Goal: Task Accomplishment & Management: Manage account settings

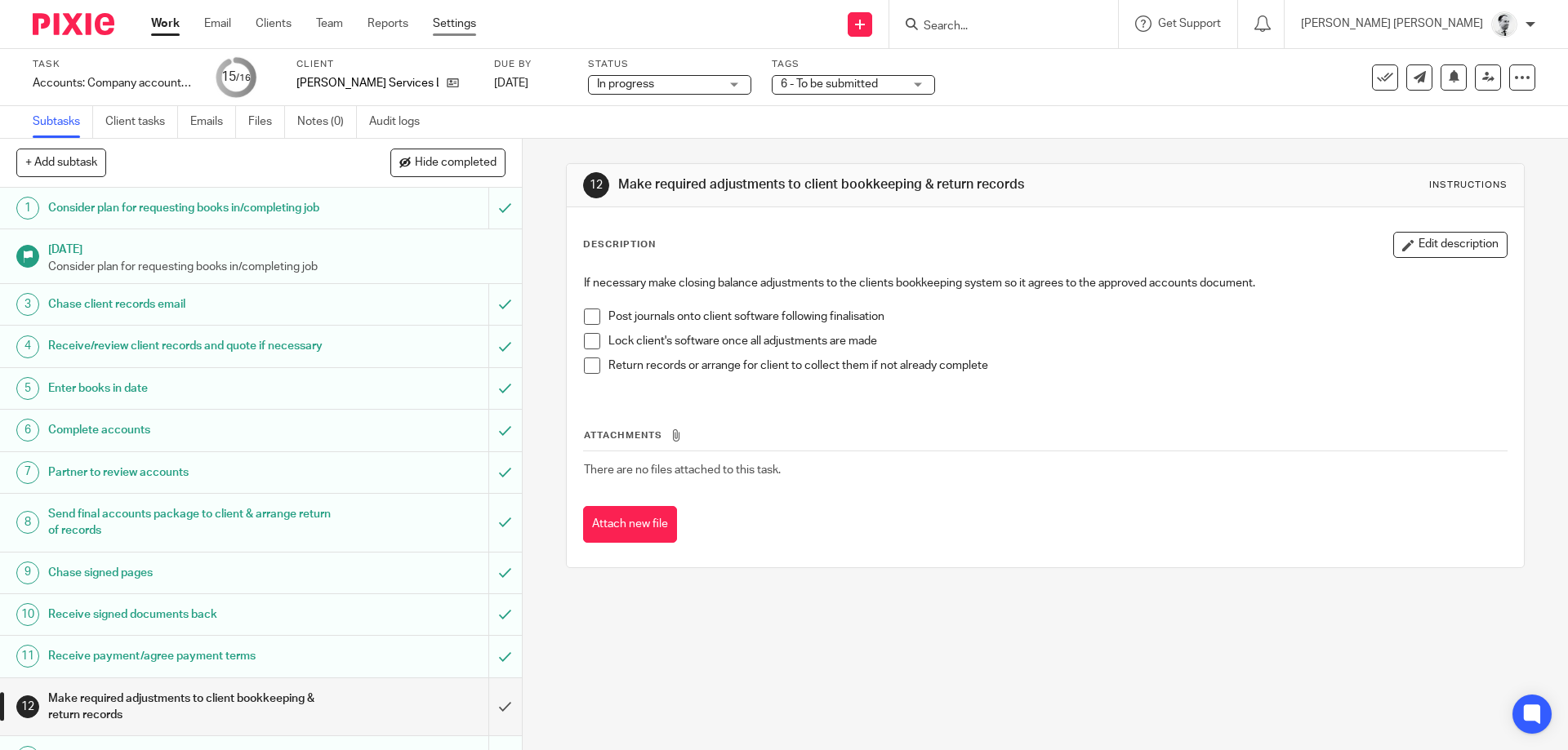
scroll to position [154, 0]
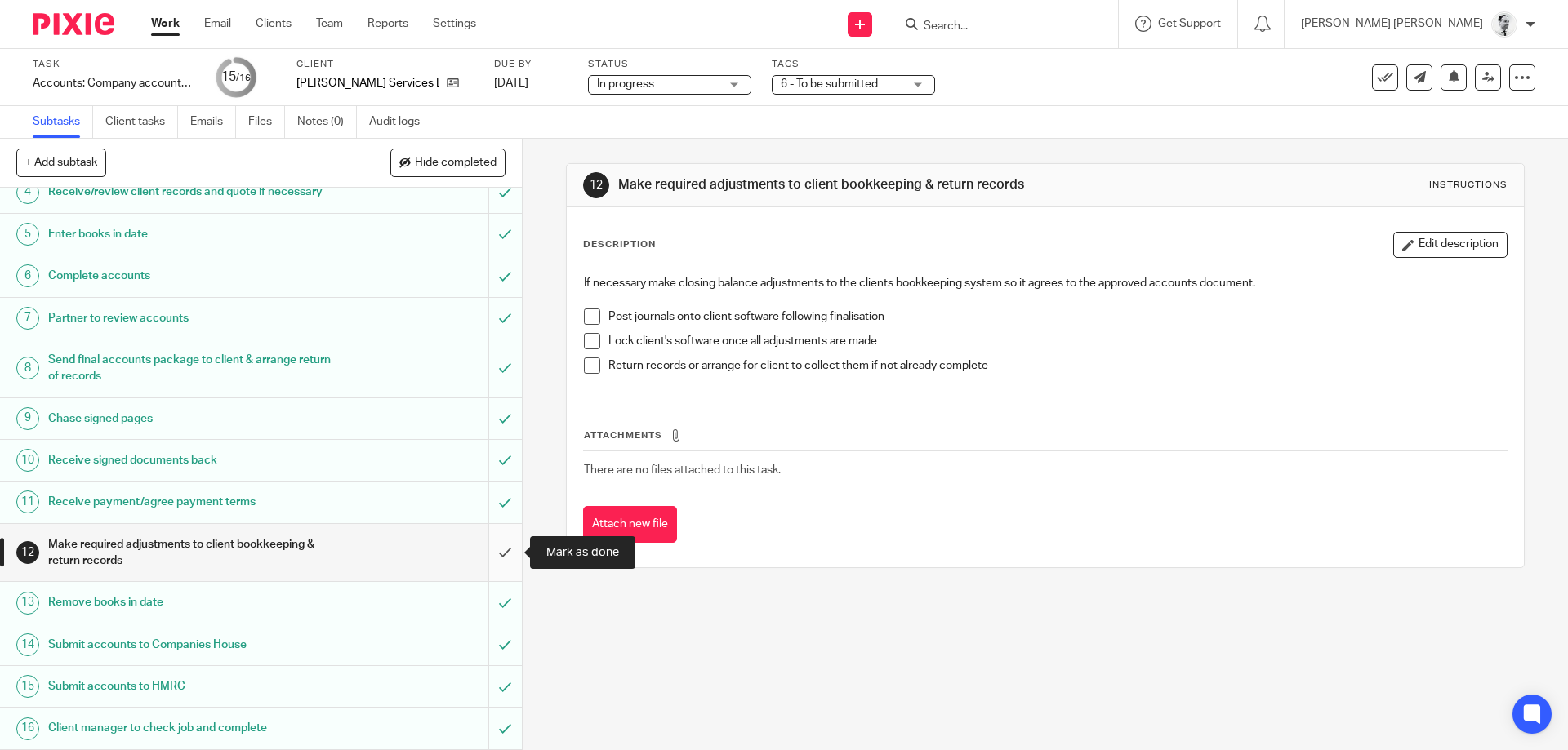
click at [507, 547] on input "submit" at bounding box center [261, 553] width 522 height 58
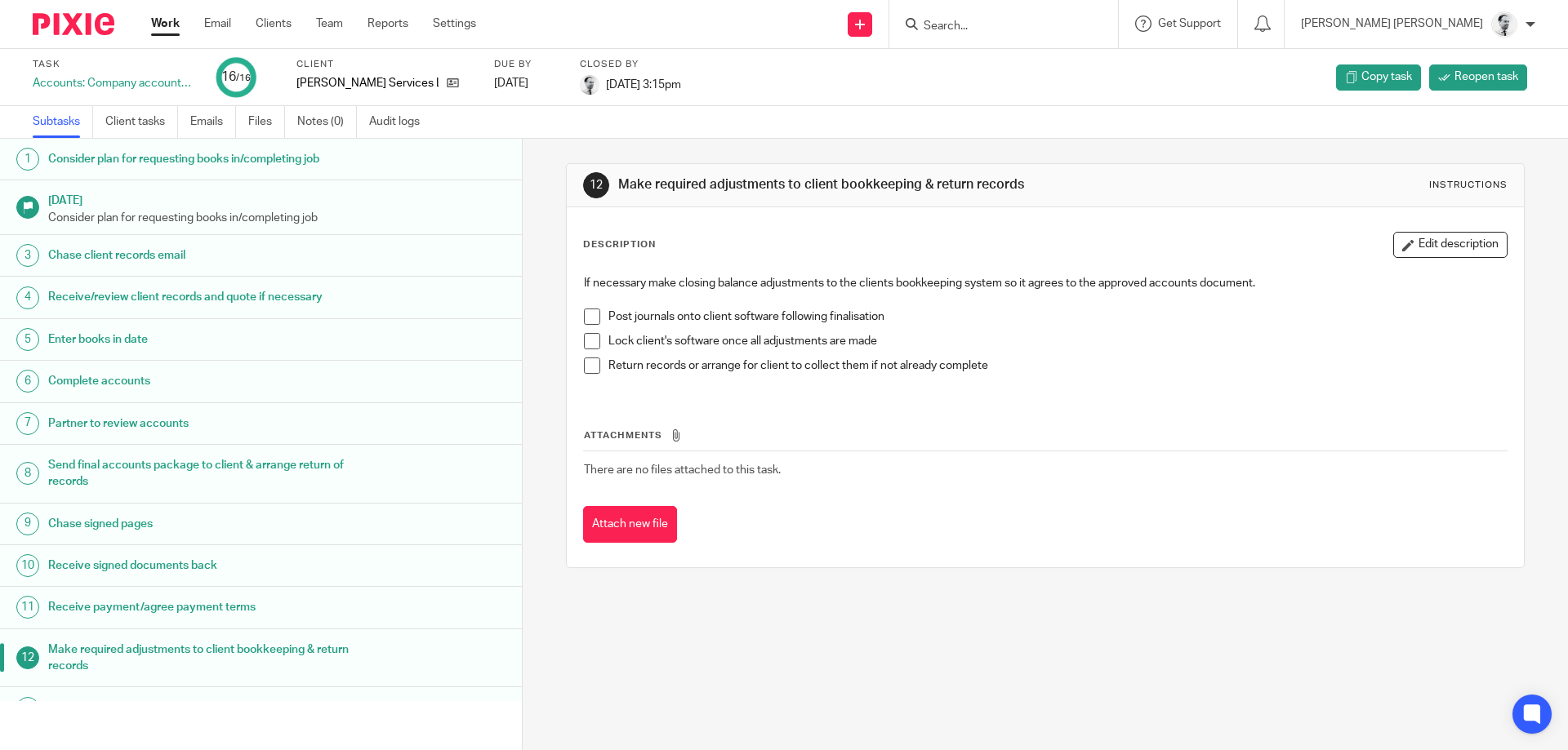
click at [156, 31] on link "Work" at bounding box center [166, 23] width 29 height 16
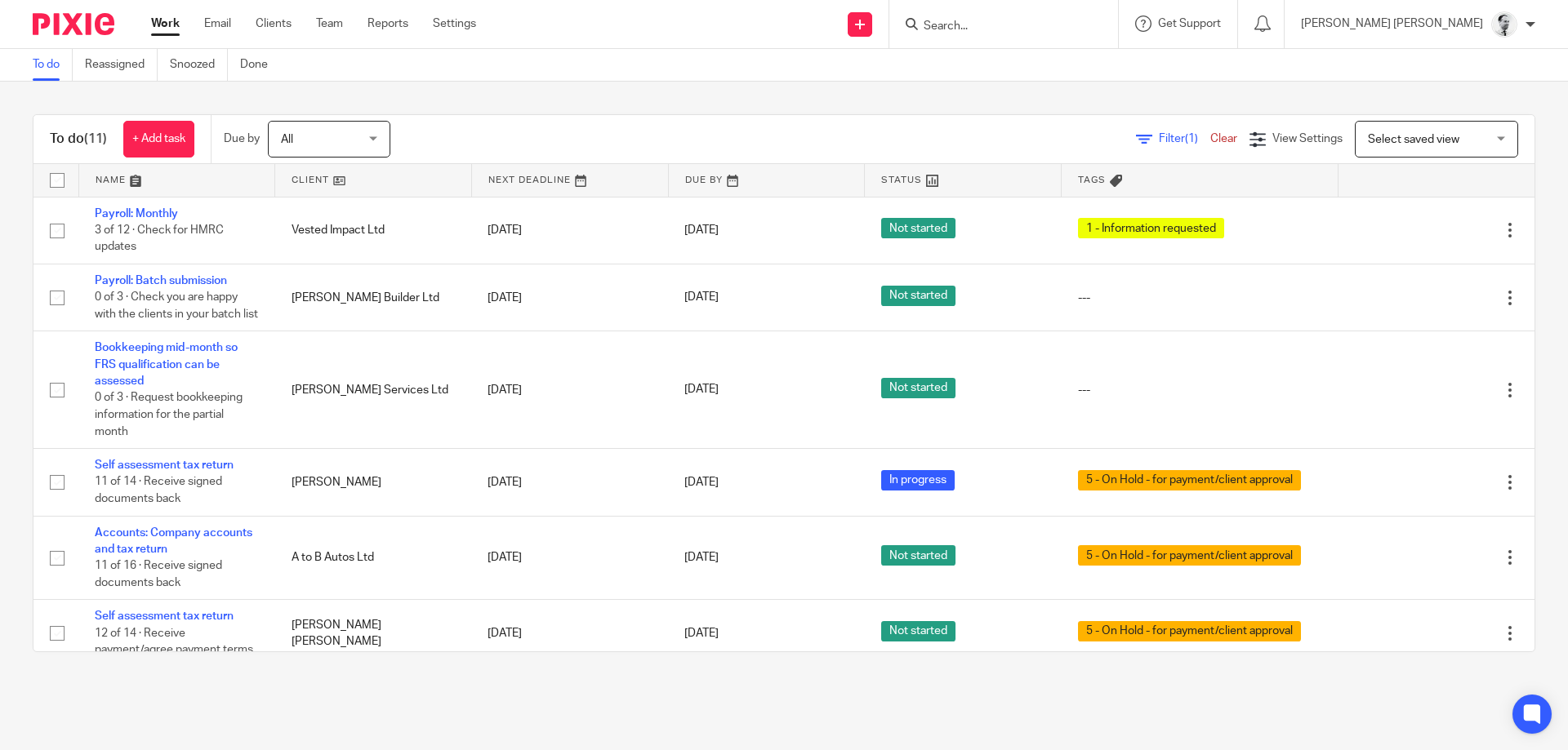
click at [1076, 13] on div at bounding box center [1004, 24] width 229 height 49
click at [1069, 23] on input "Search" at bounding box center [995, 27] width 147 height 14
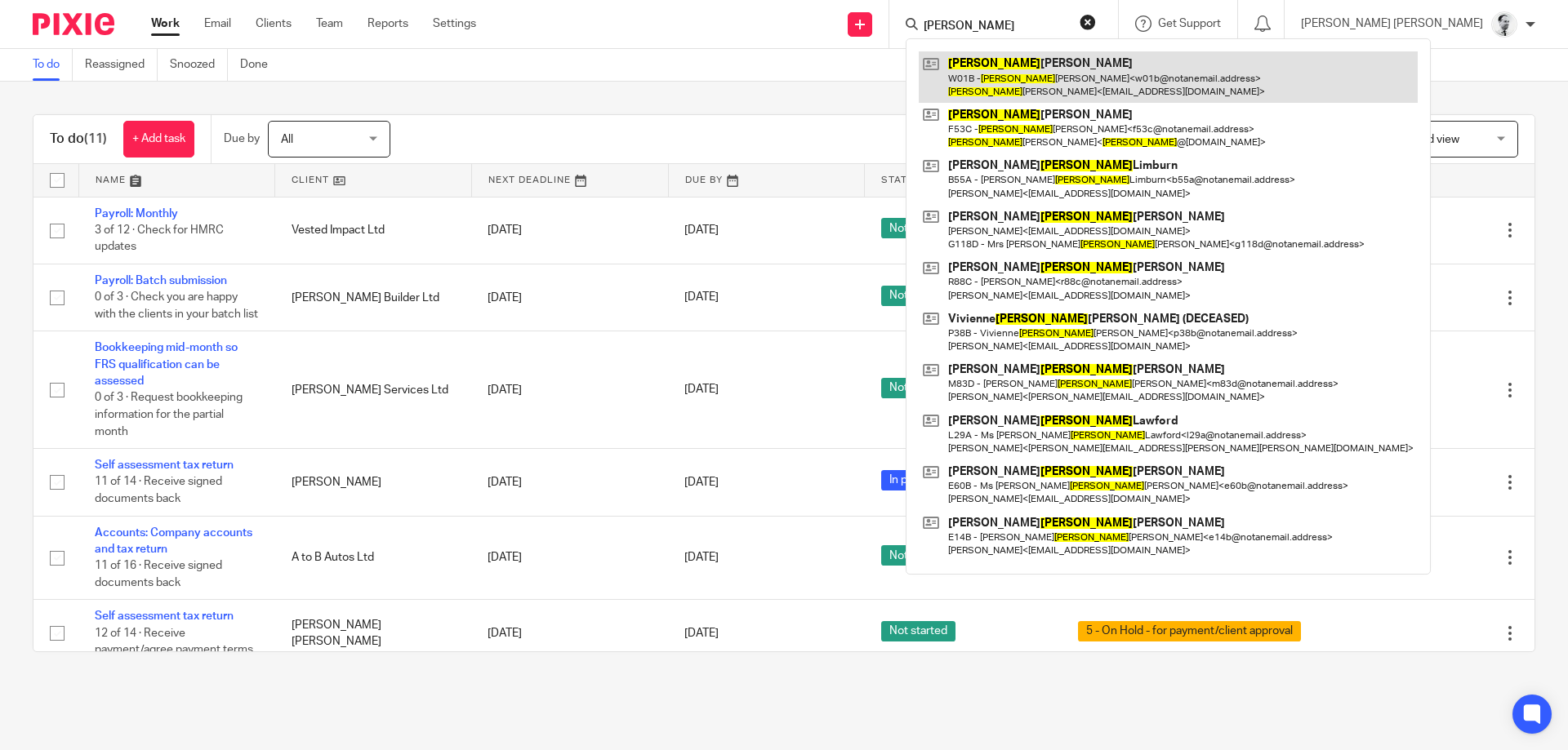
type input "jane"
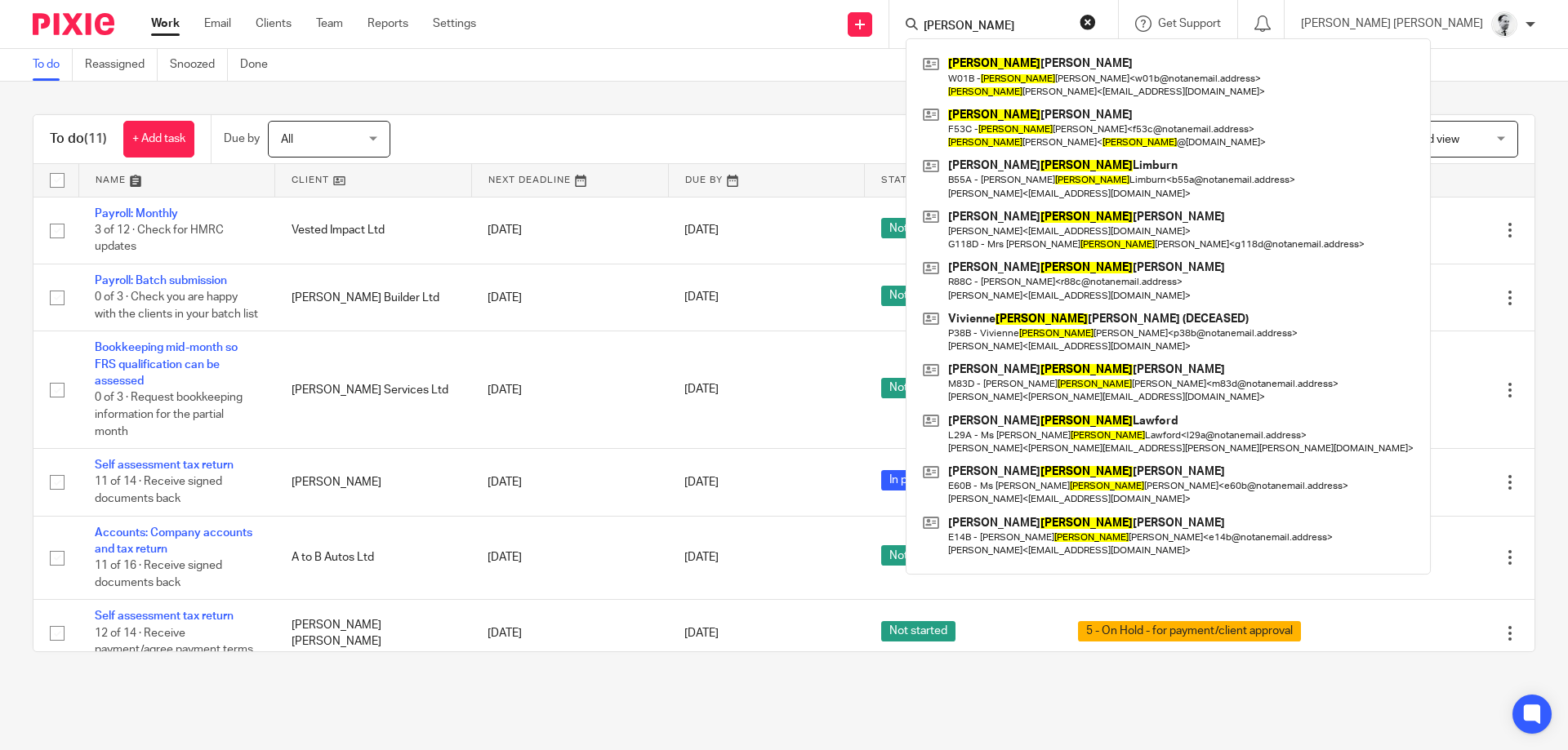
click at [296, 714] on main "To do Reassigned Snoozed Done To do (11) + Add task Due by All All Today Tomorr…" at bounding box center [784, 375] width 1568 height 750
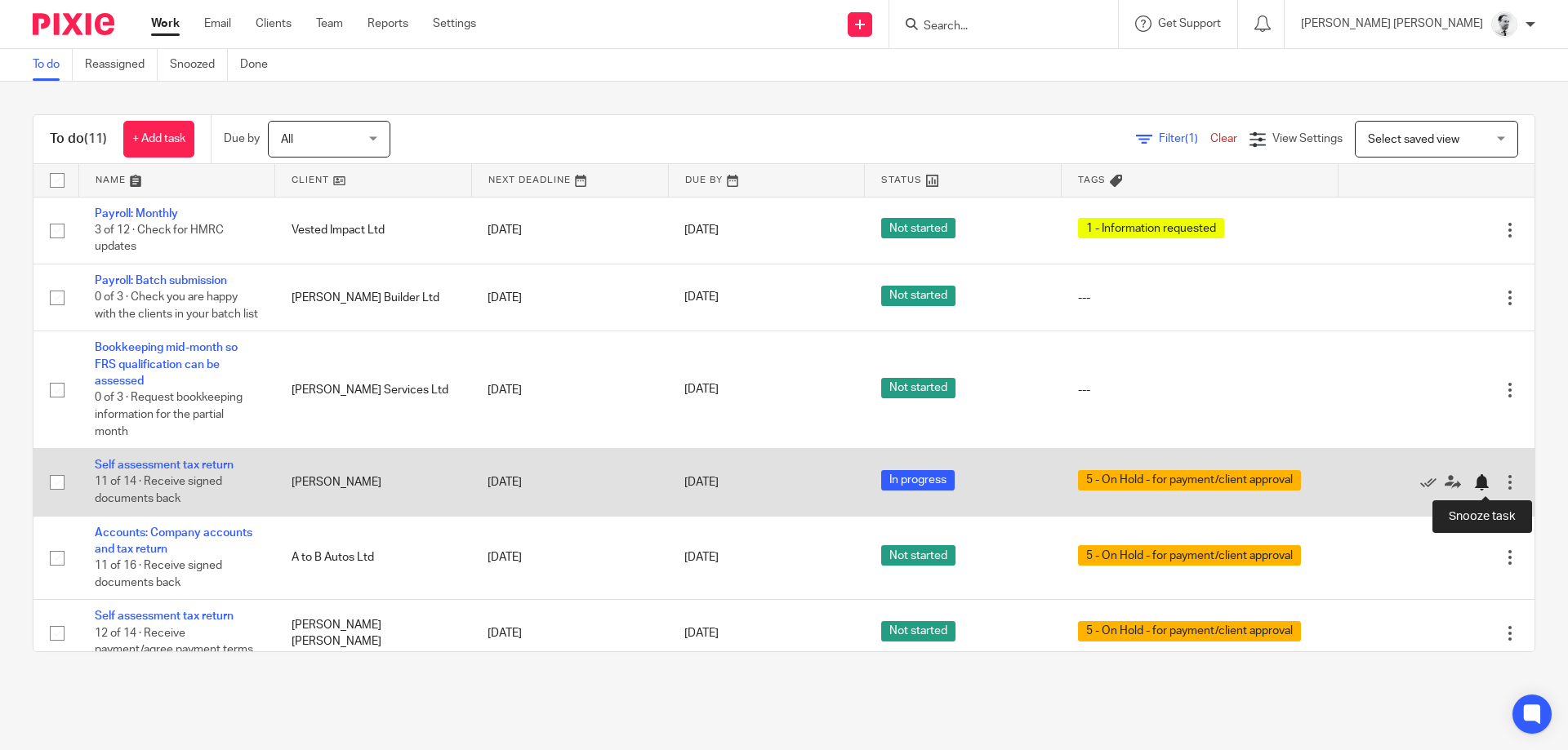
click at [1482, 482] on div at bounding box center [1482, 483] width 16 height 16
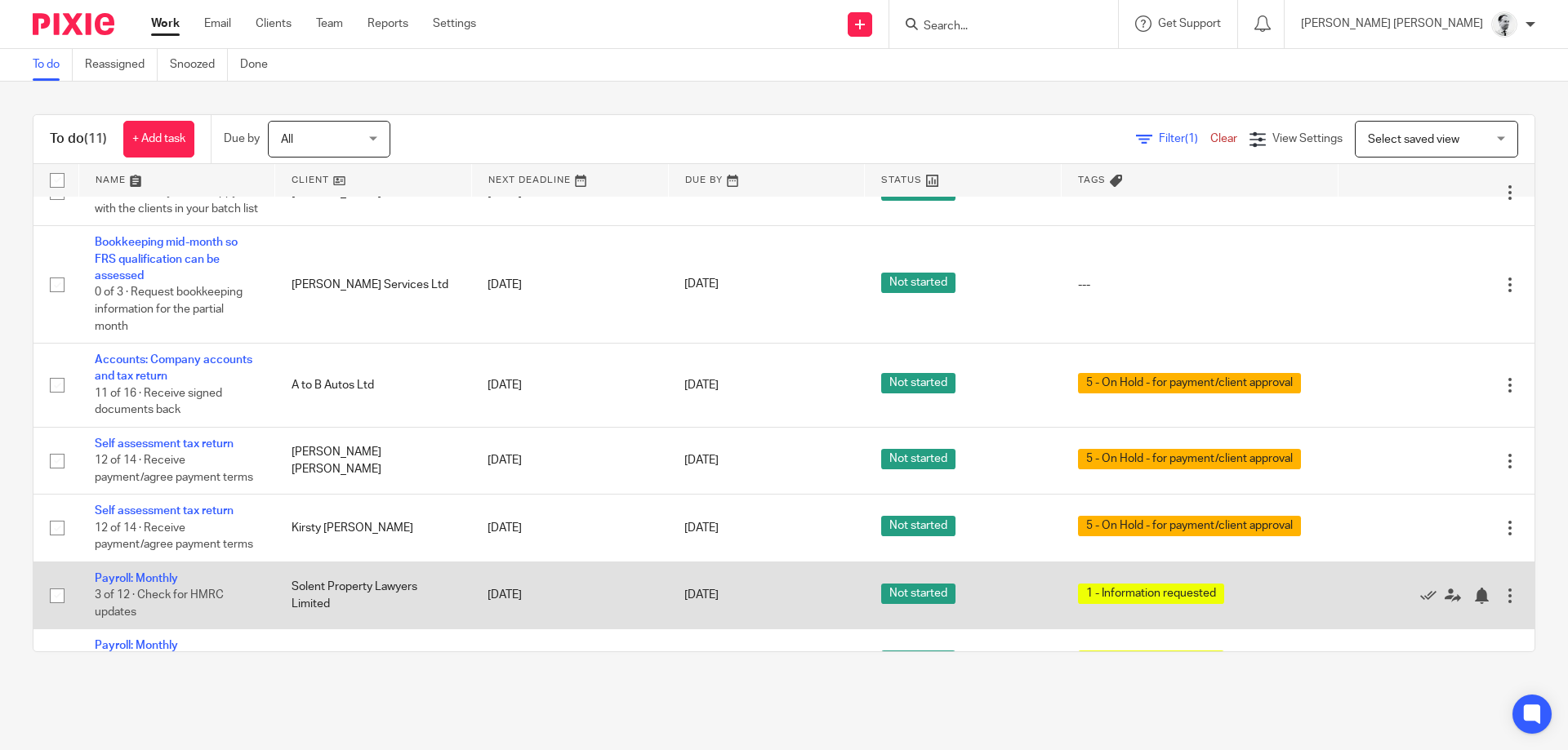
scroll to position [83, 0]
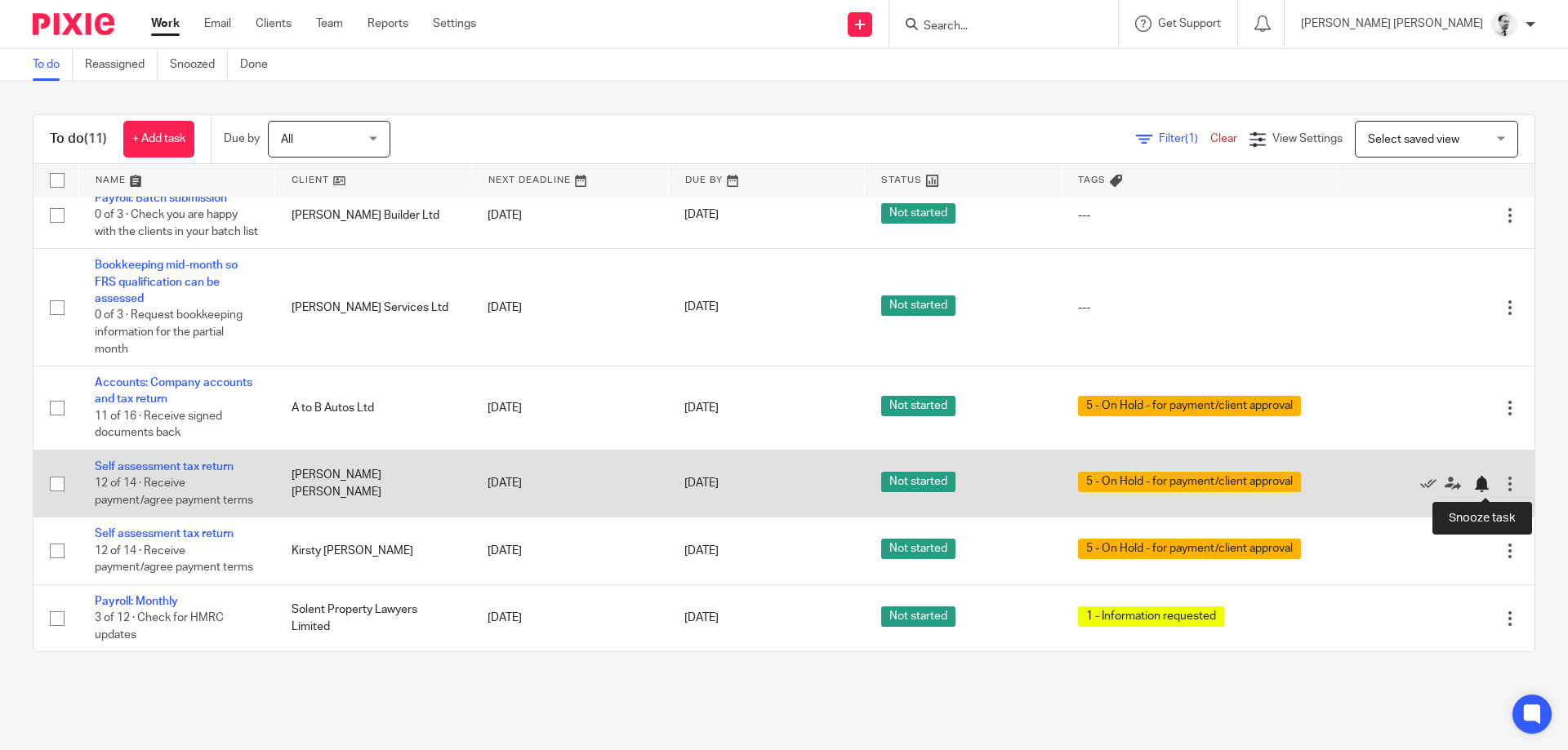
click at [1488, 483] on div at bounding box center [1482, 484] width 16 height 16
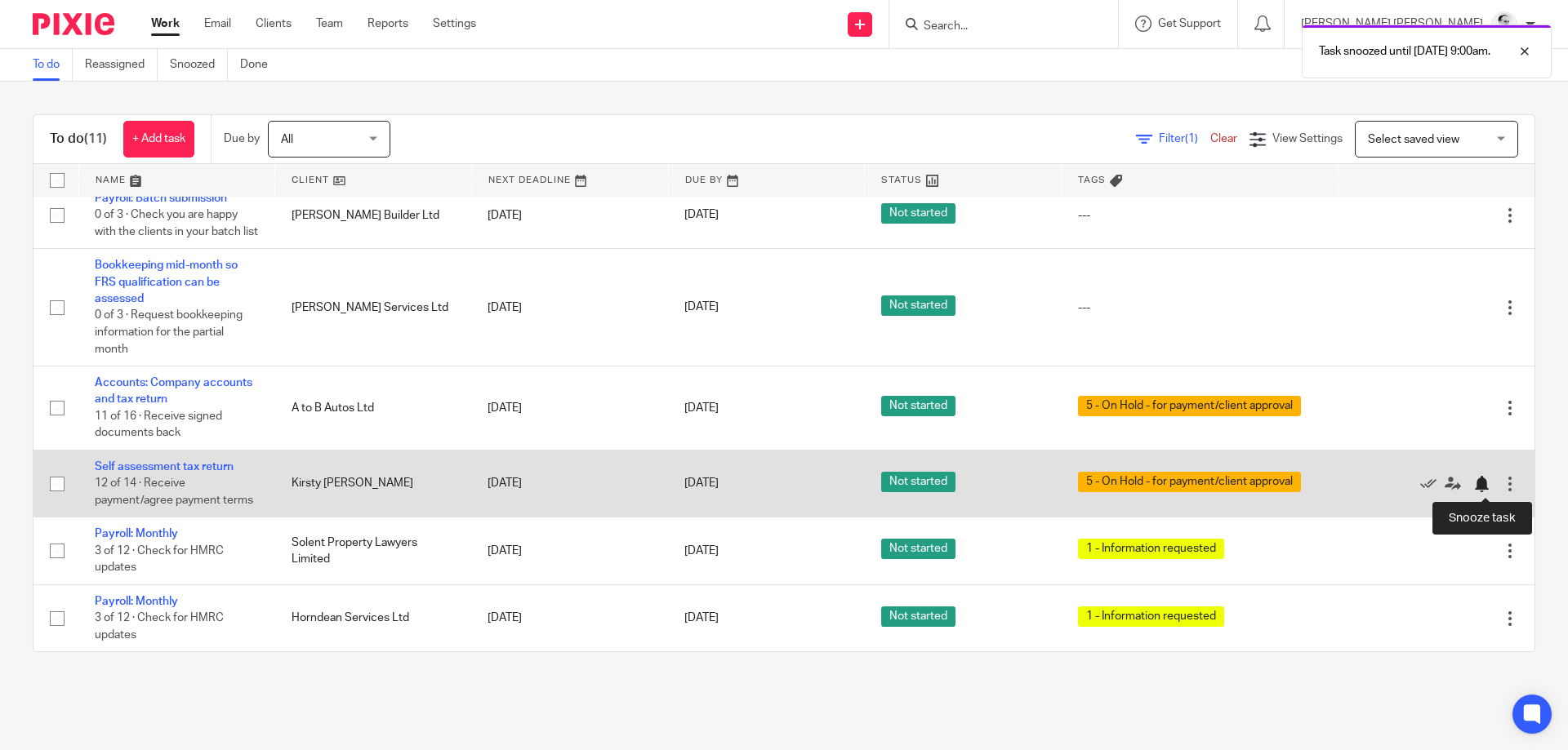
click at [1486, 483] on div at bounding box center [1482, 484] width 16 height 16
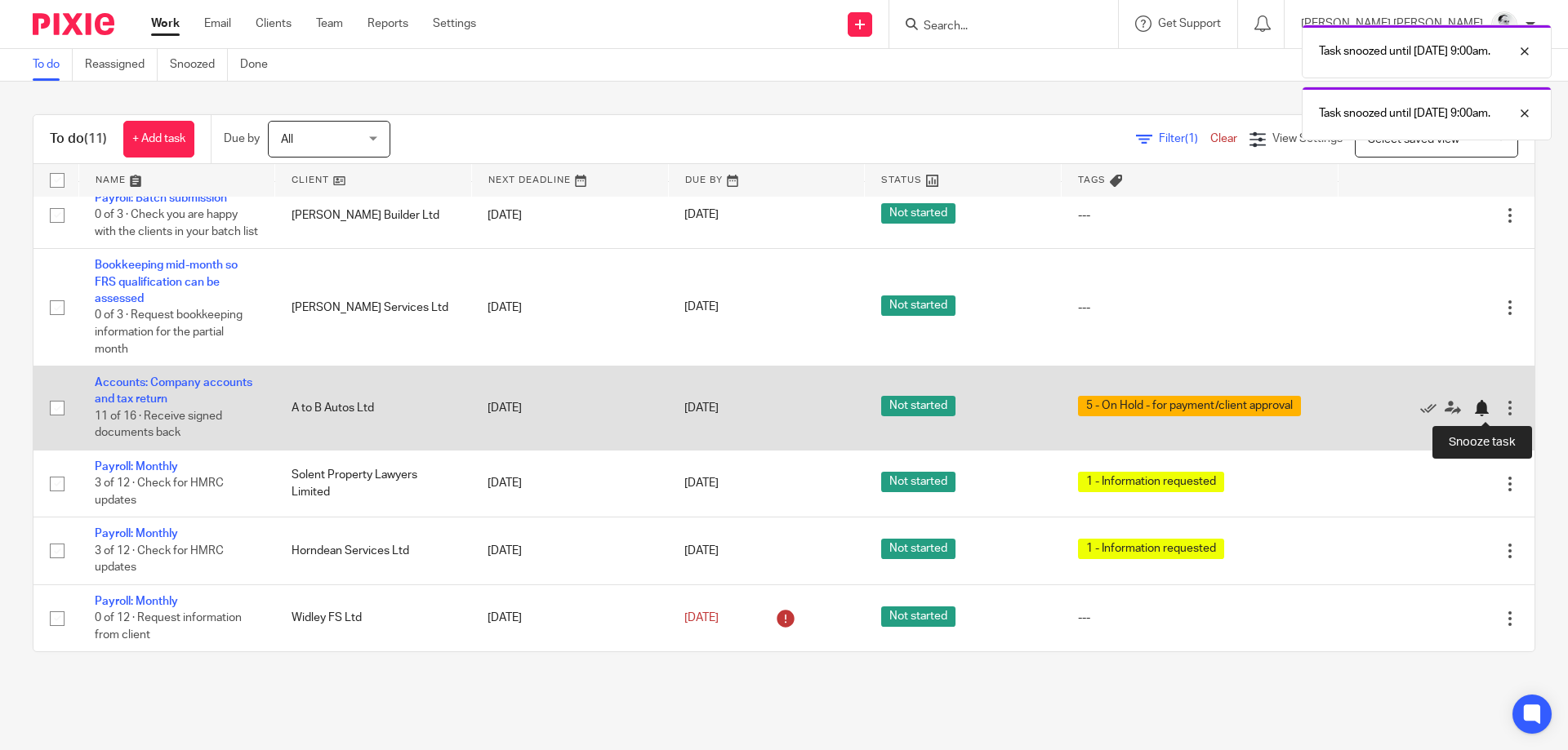
click at [1484, 409] on div at bounding box center [1482, 408] width 16 height 16
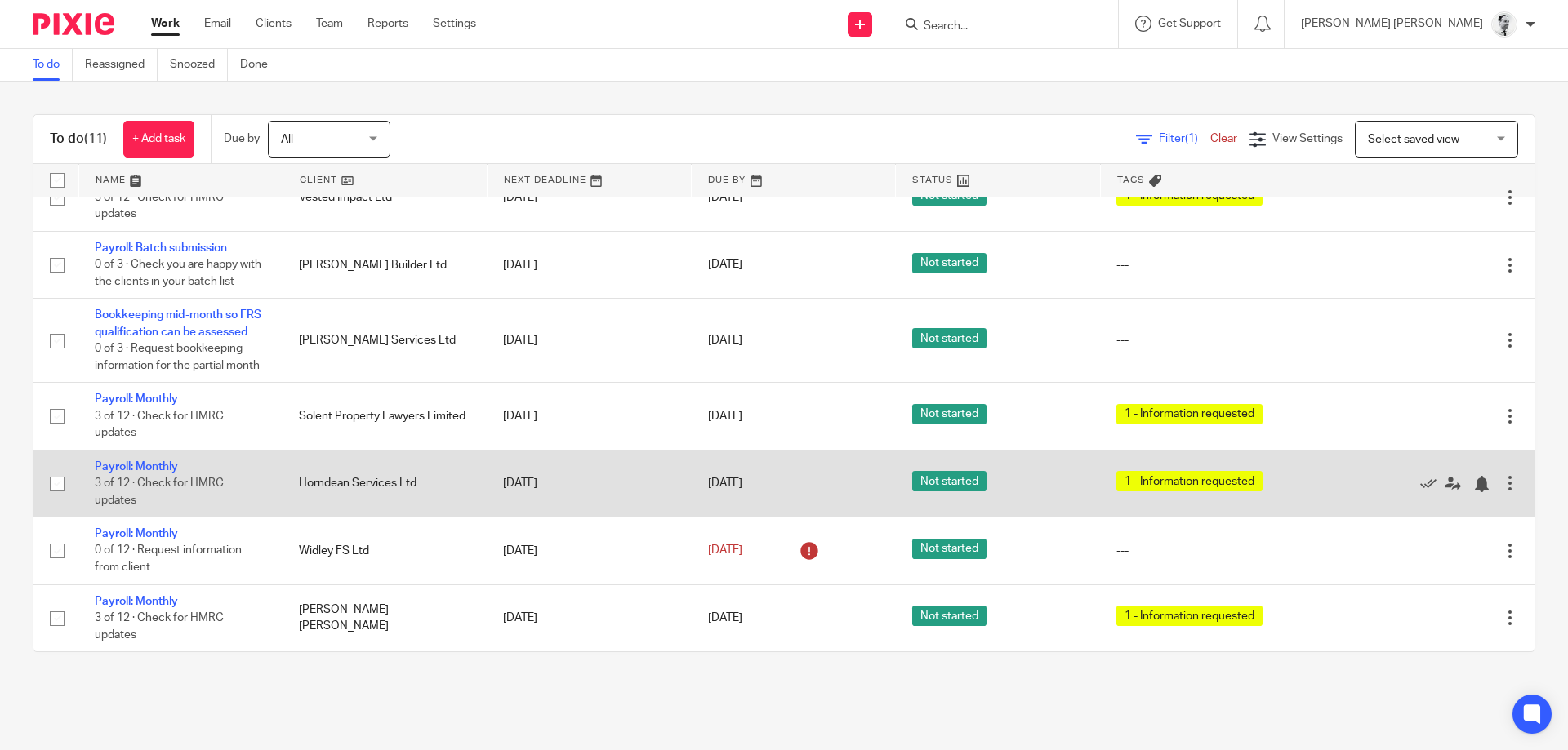
scroll to position [0, 0]
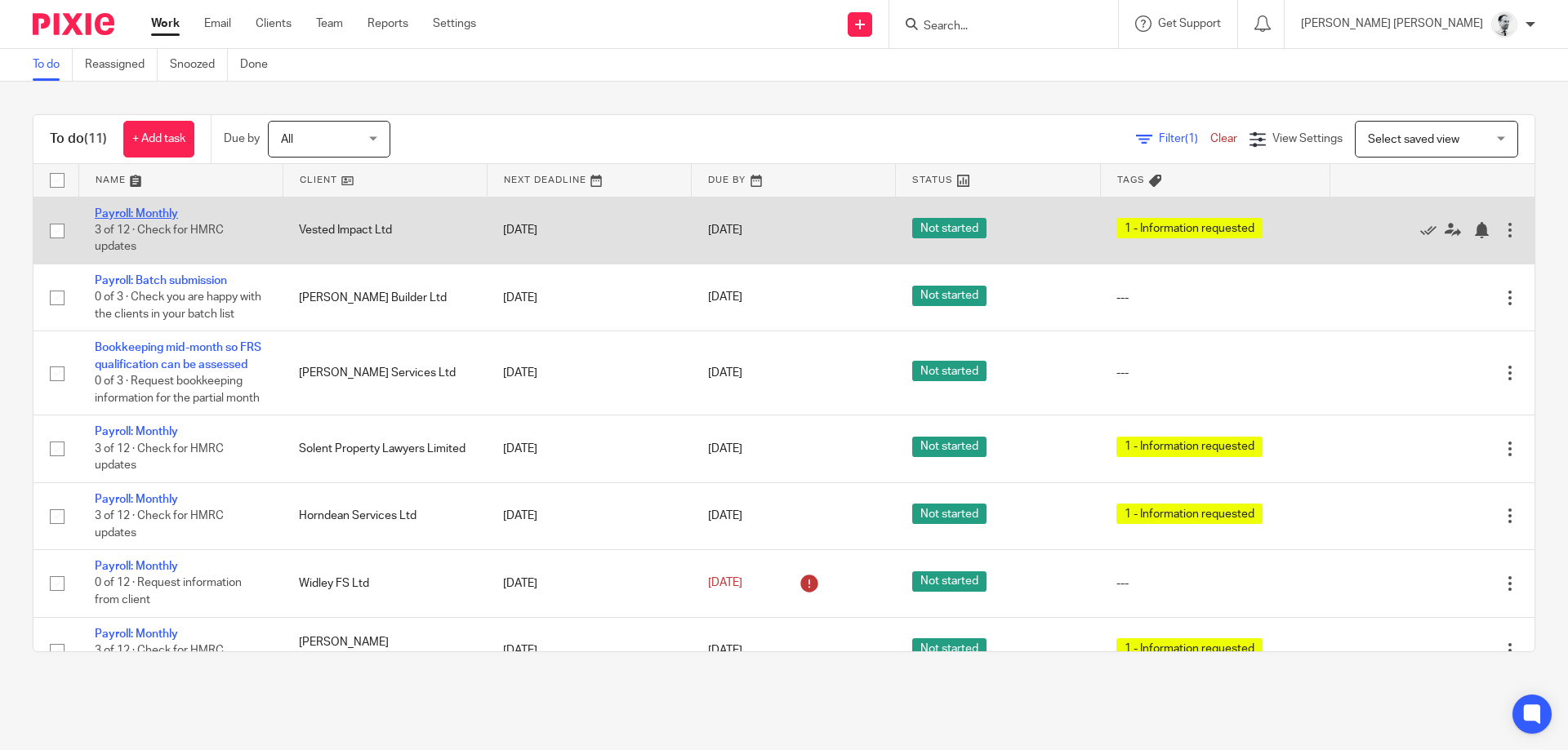
click at [143, 212] on link "Payroll: Monthly" at bounding box center [136, 213] width 84 height 12
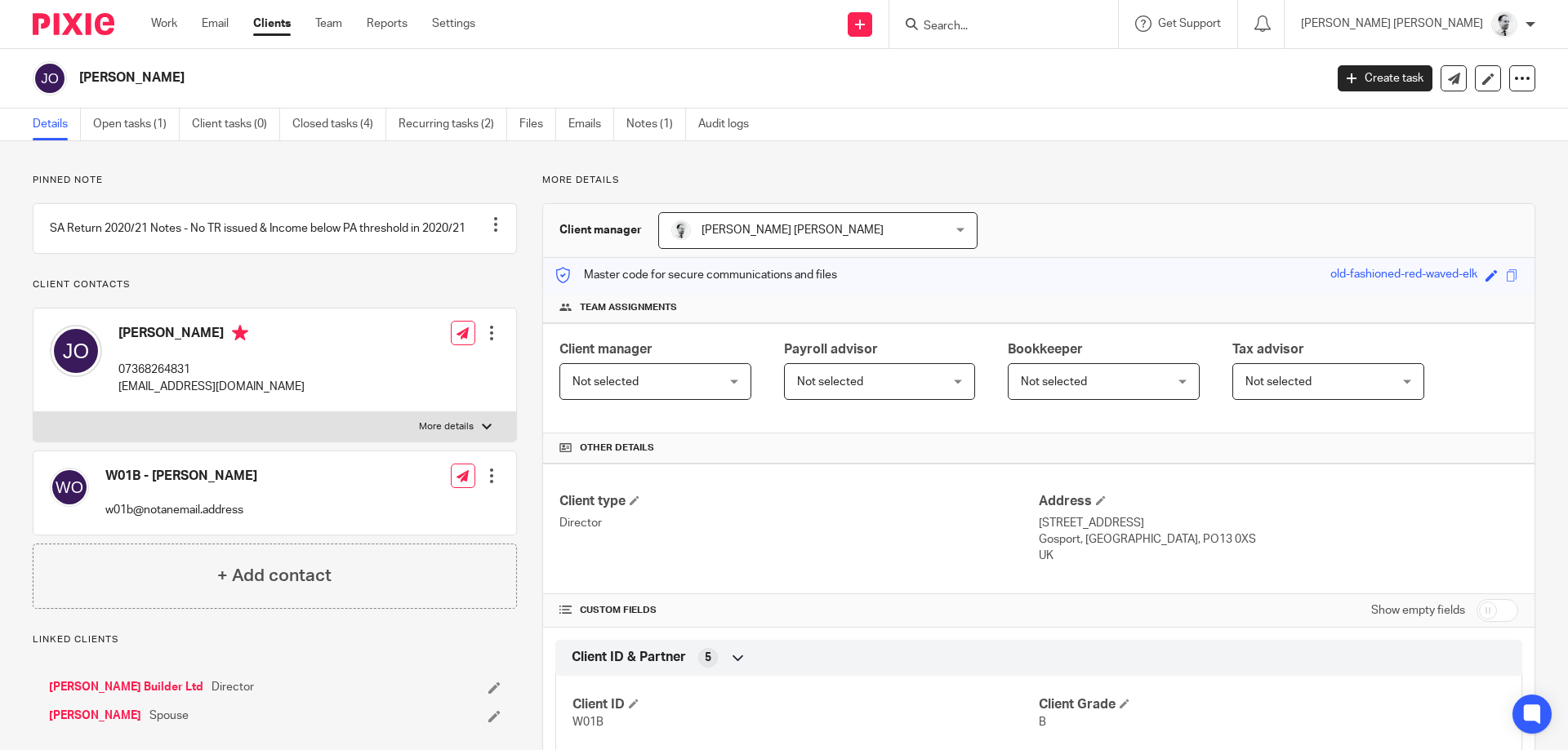
scroll to position [157, 0]
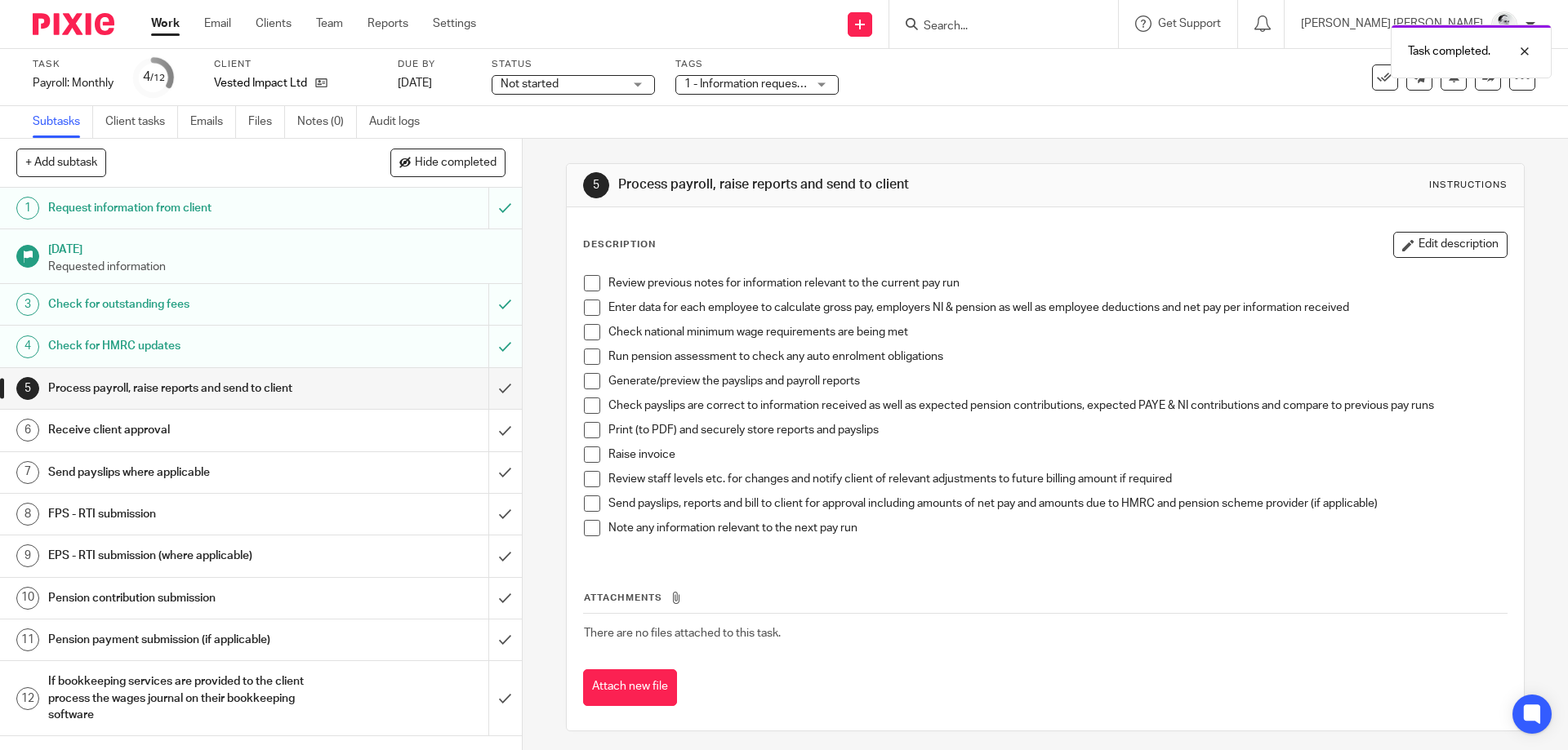
click at [594, 526] on span at bounding box center [592, 529] width 16 height 16
click at [594, 506] on span at bounding box center [592, 503] width 16 height 16
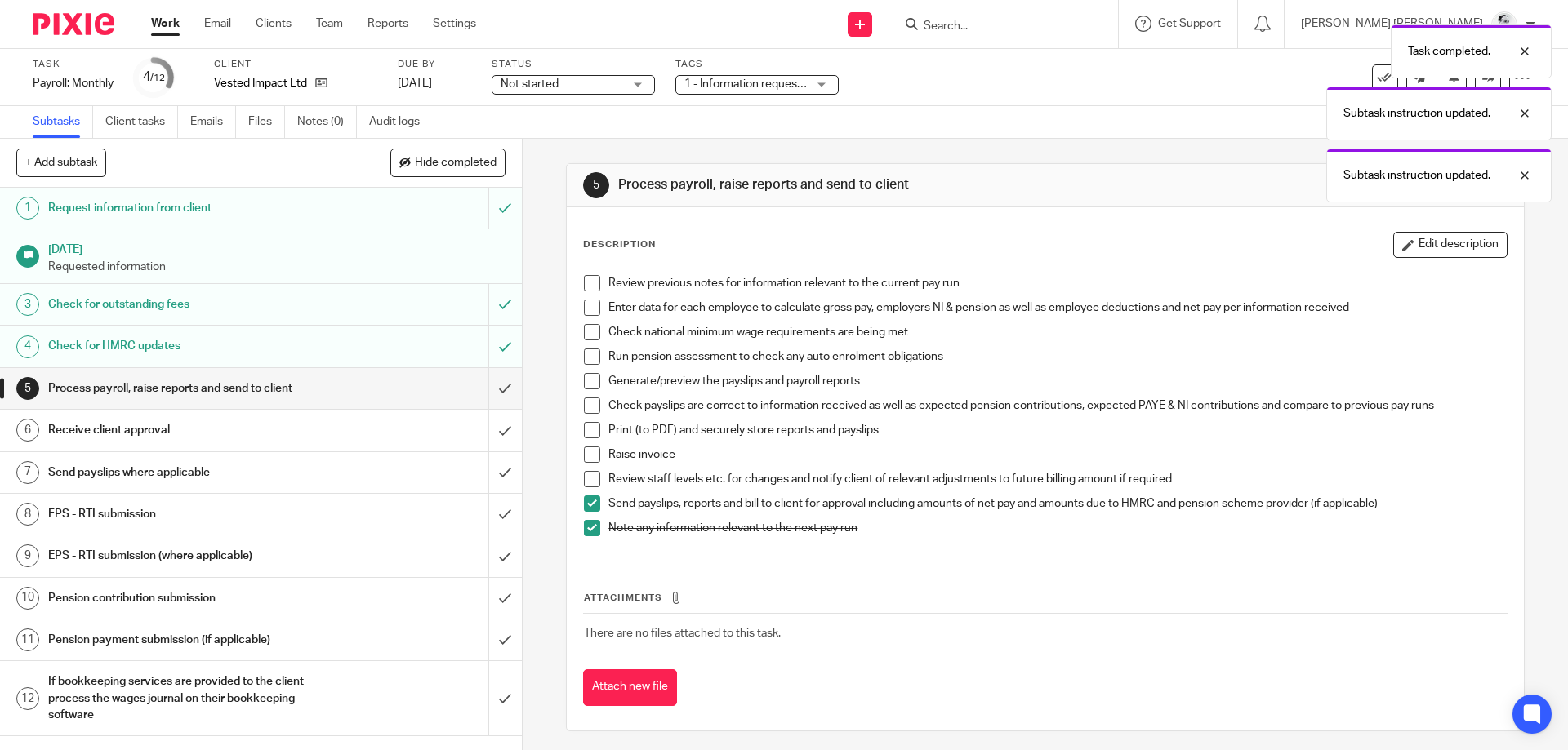
click at [592, 506] on span at bounding box center [592, 503] width 16 height 16
click at [592, 478] on span at bounding box center [592, 479] width 16 height 16
click at [589, 459] on span at bounding box center [592, 455] width 16 height 16
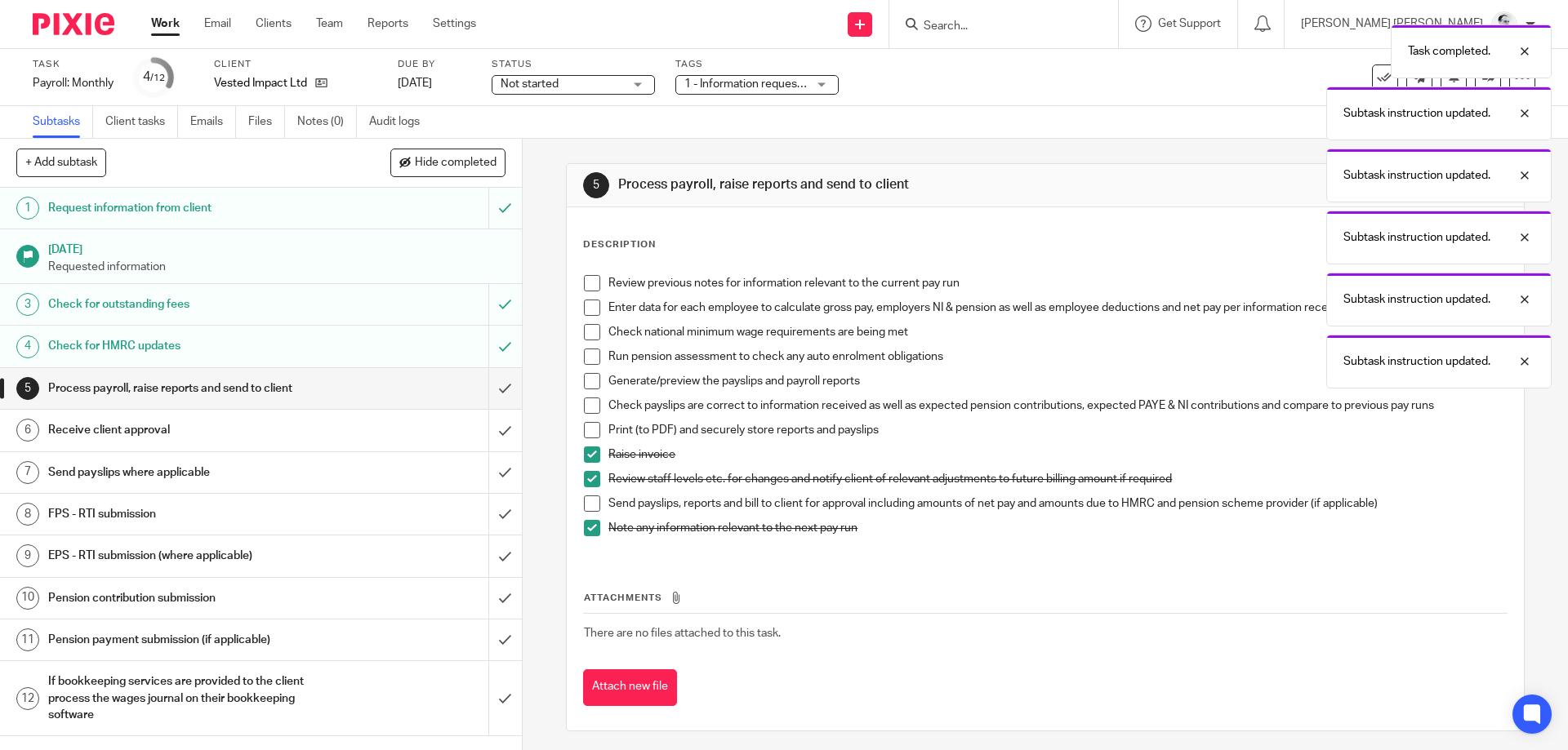
click at [590, 426] on span at bounding box center [592, 430] width 16 height 16
click at [591, 402] on span at bounding box center [592, 406] width 16 height 16
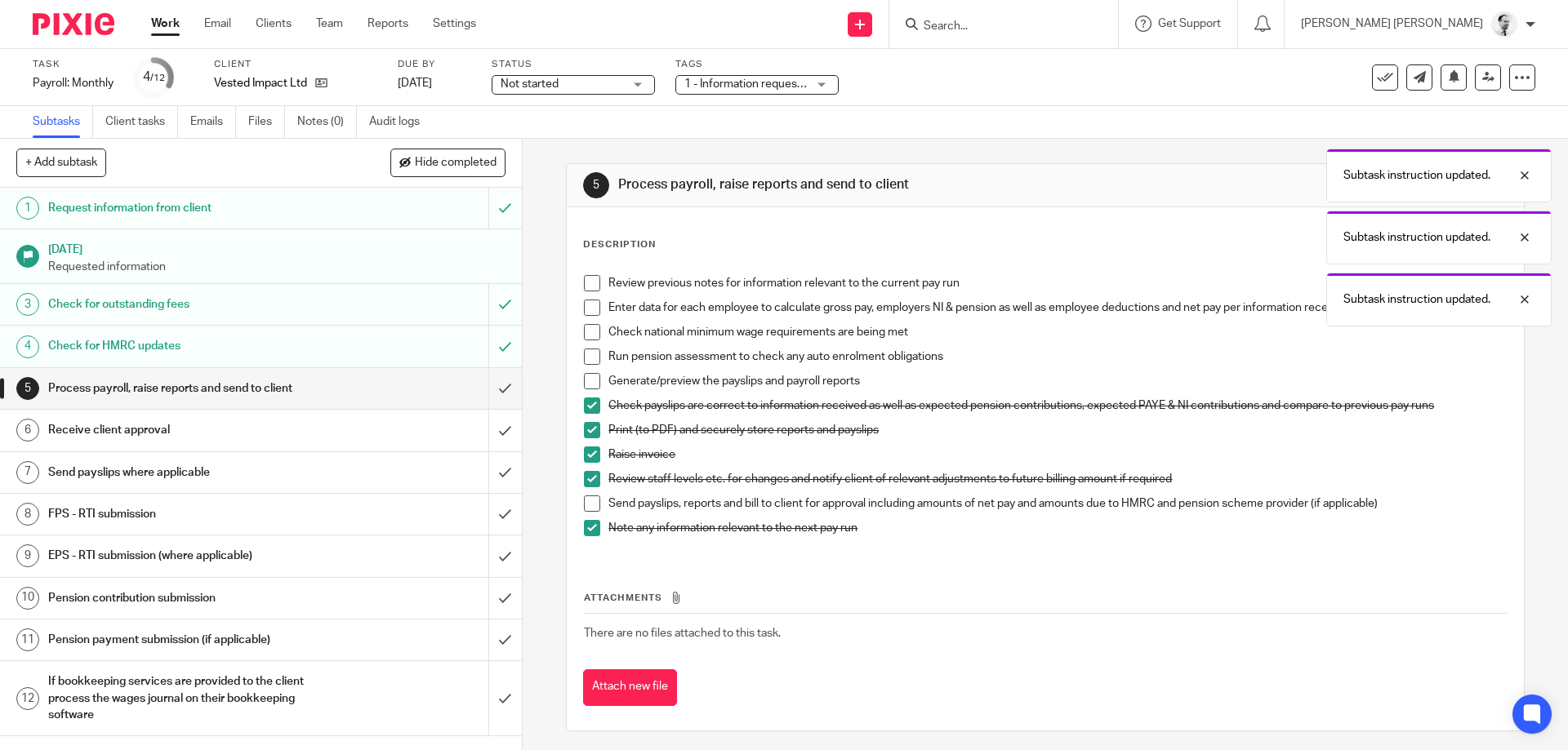
click at [588, 382] on span at bounding box center [592, 381] width 16 height 16
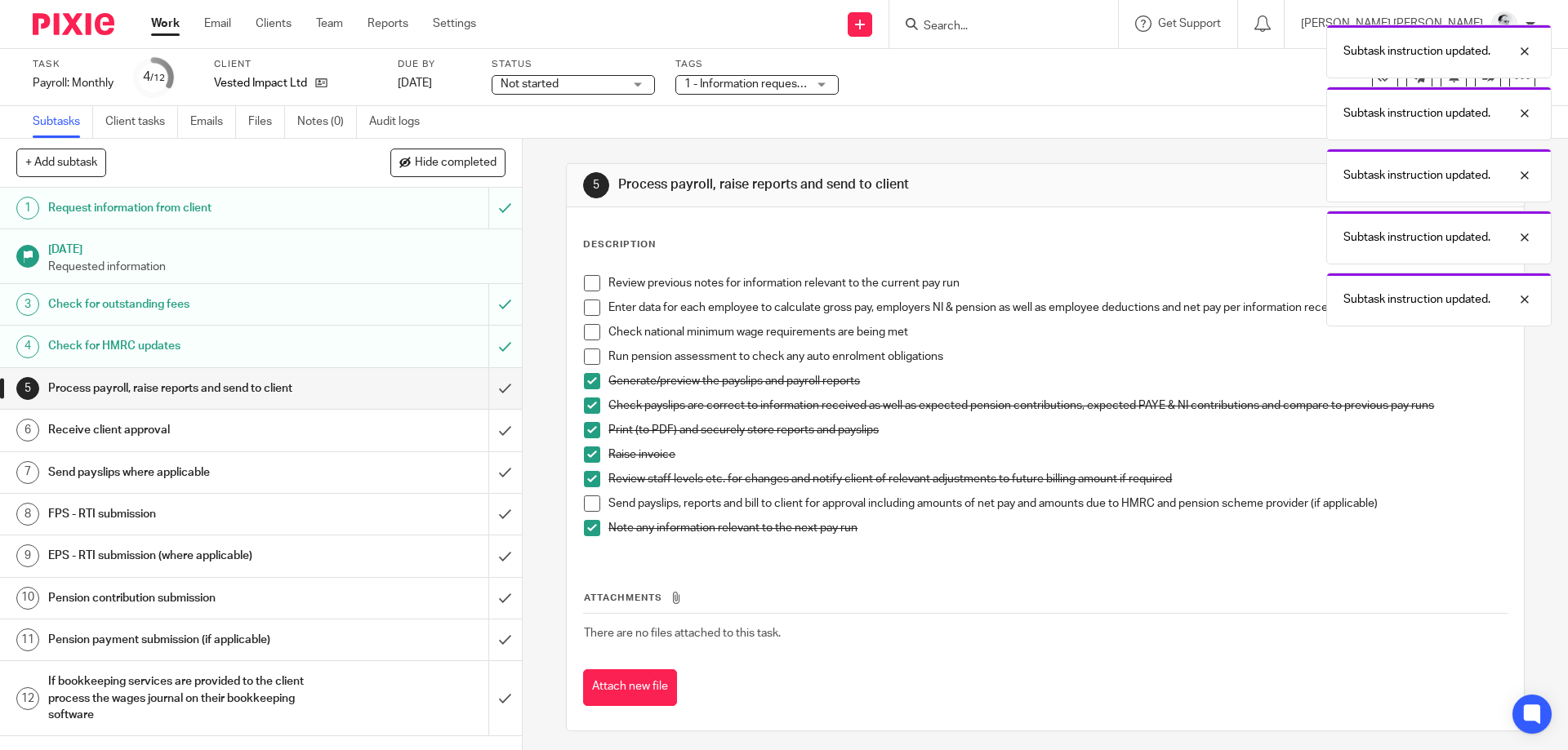
click at [589, 352] on span at bounding box center [592, 357] width 16 height 16
click at [590, 330] on span at bounding box center [592, 332] width 16 height 16
click at [591, 308] on span at bounding box center [592, 308] width 16 height 16
click at [596, 277] on span at bounding box center [592, 284] width 16 height 16
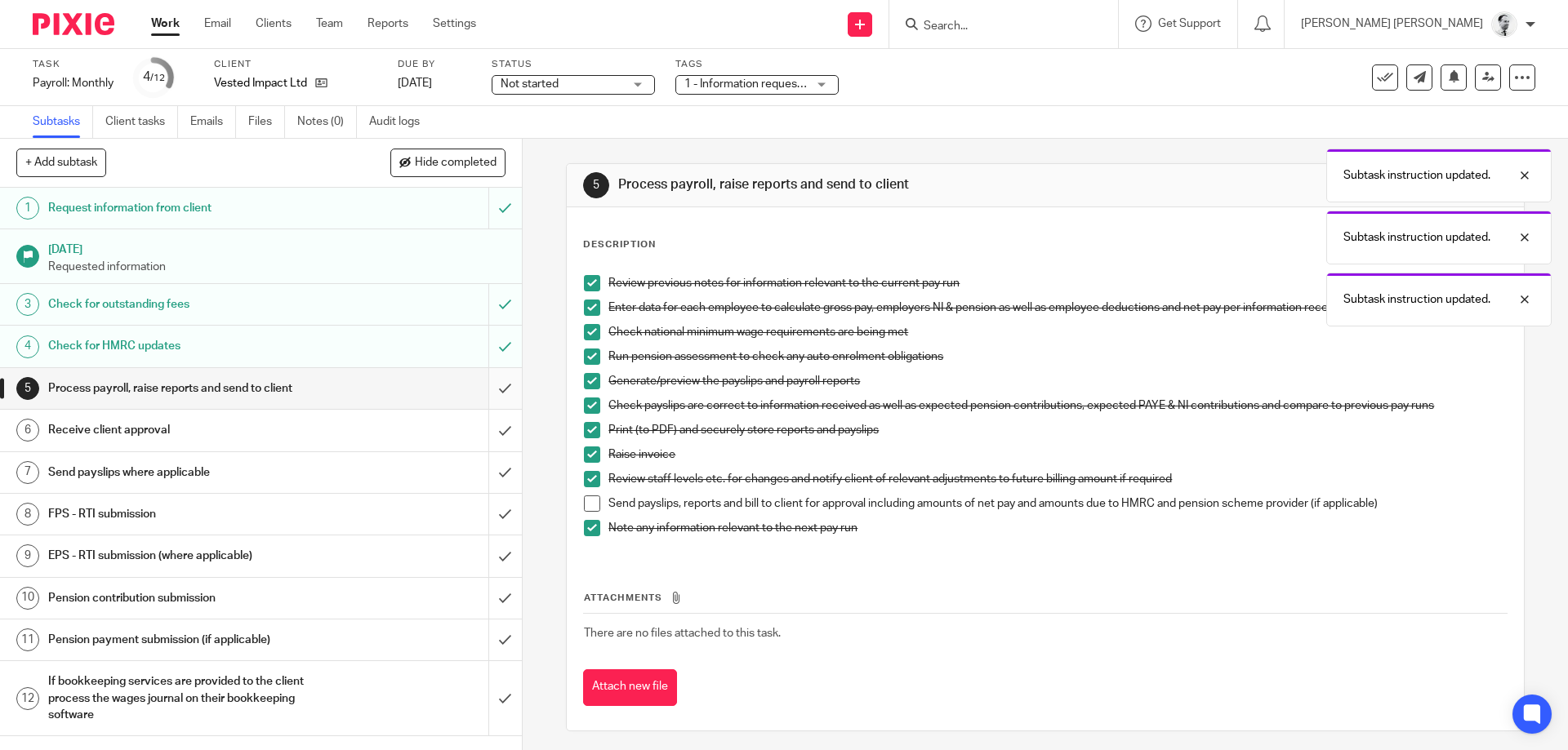
click at [506, 390] on input "submit" at bounding box center [261, 388] width 522 height 41
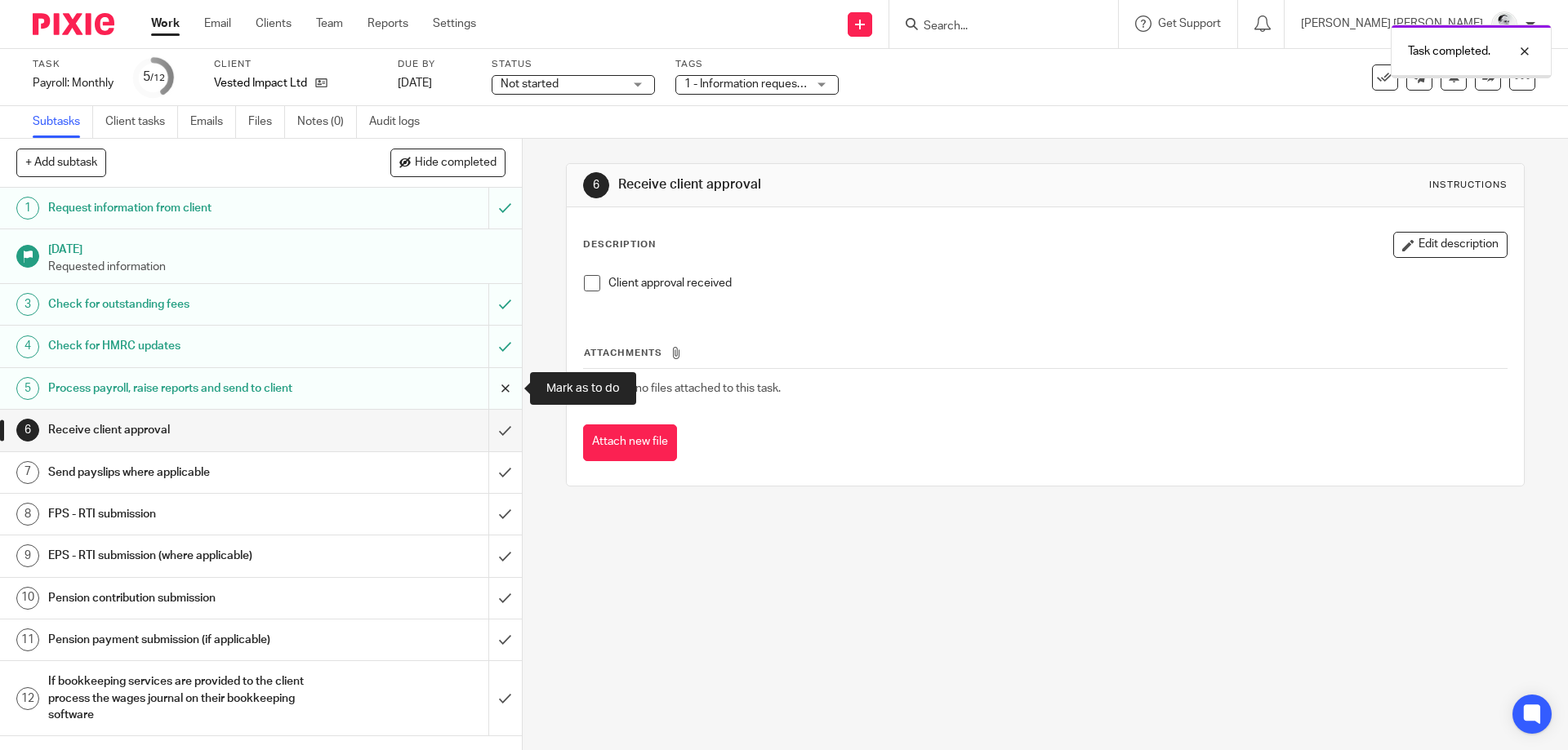
click at [490, 384] on input "submit" at bounding box center [261, 388] width 522 height 41
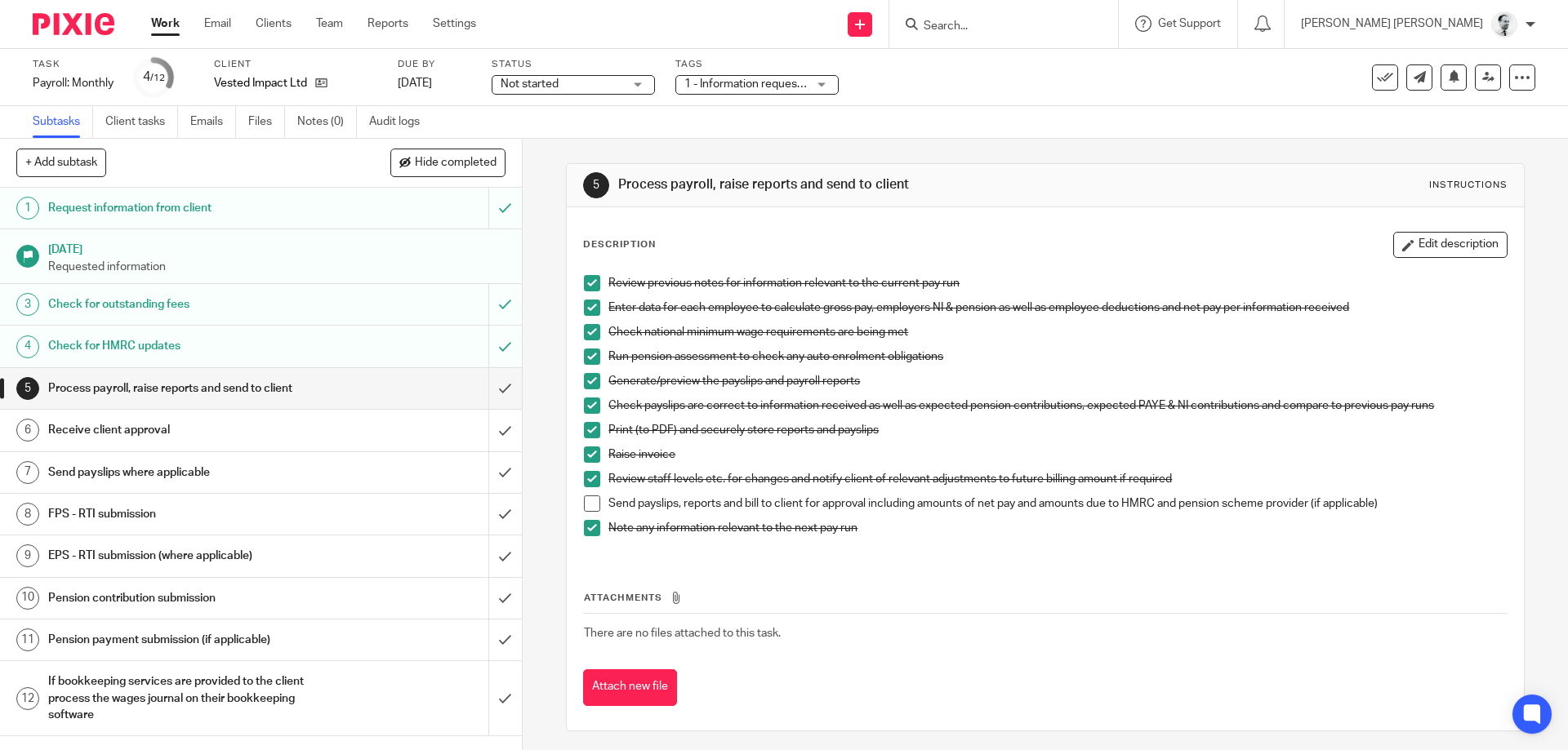
click at [153, 19] on link "Work" at bounding box center [166, 23] width 29 height 16
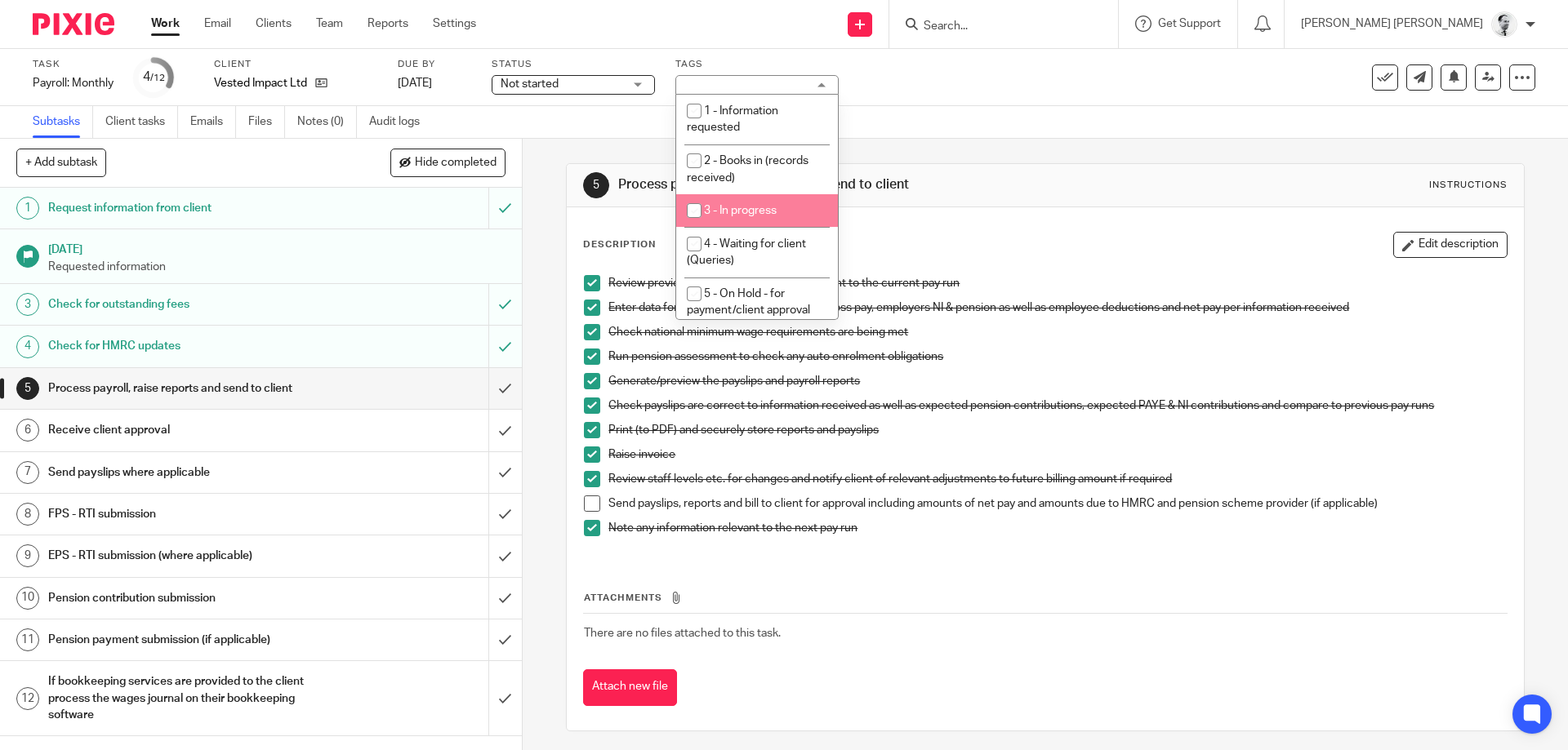
click at [771, 207] on span "3 - In progress" at bounding box center [740, 211] width 73 height 12
checkbox input "true"
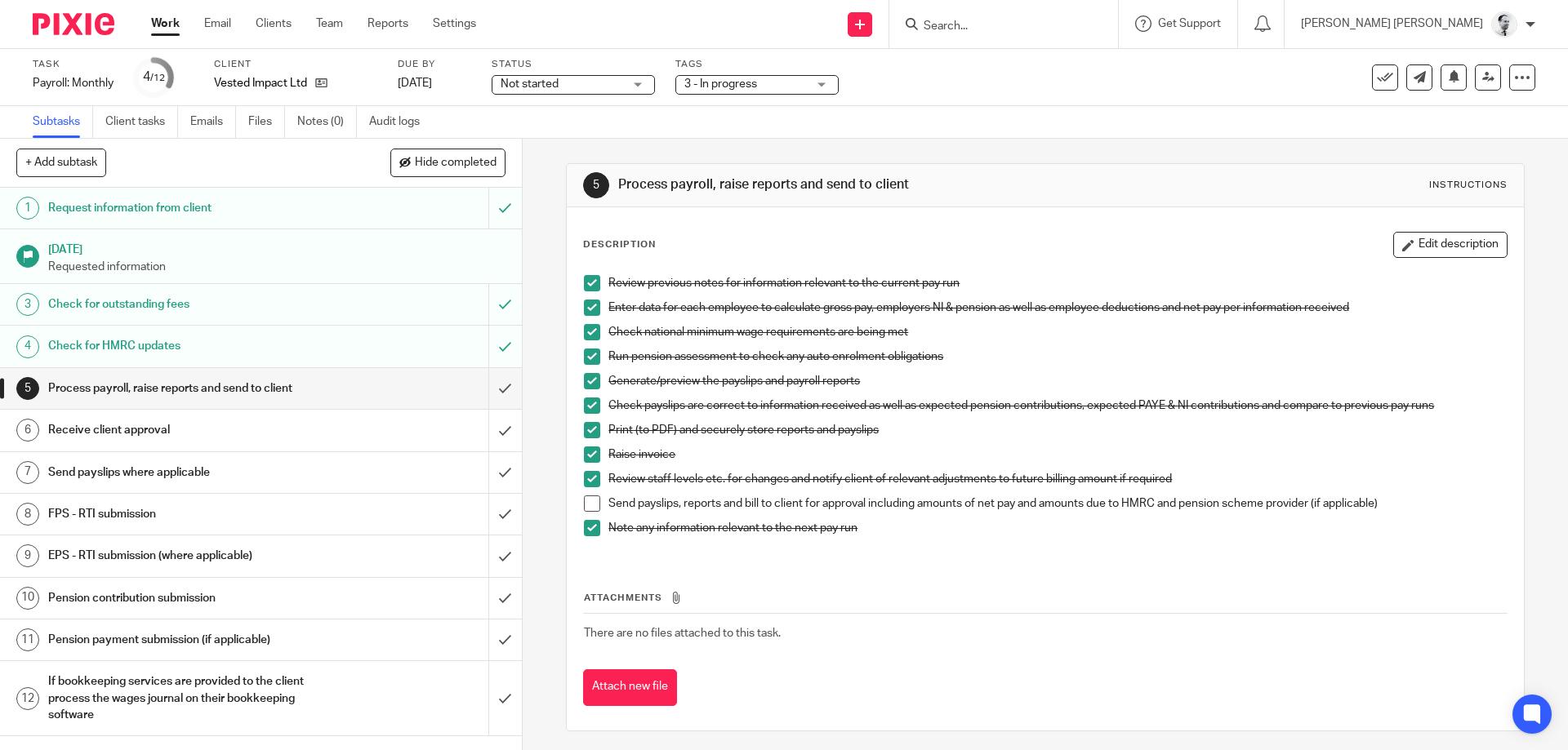
click at [153, 29] on link "Work" at bounding box center [166, 23] width 29 height 16
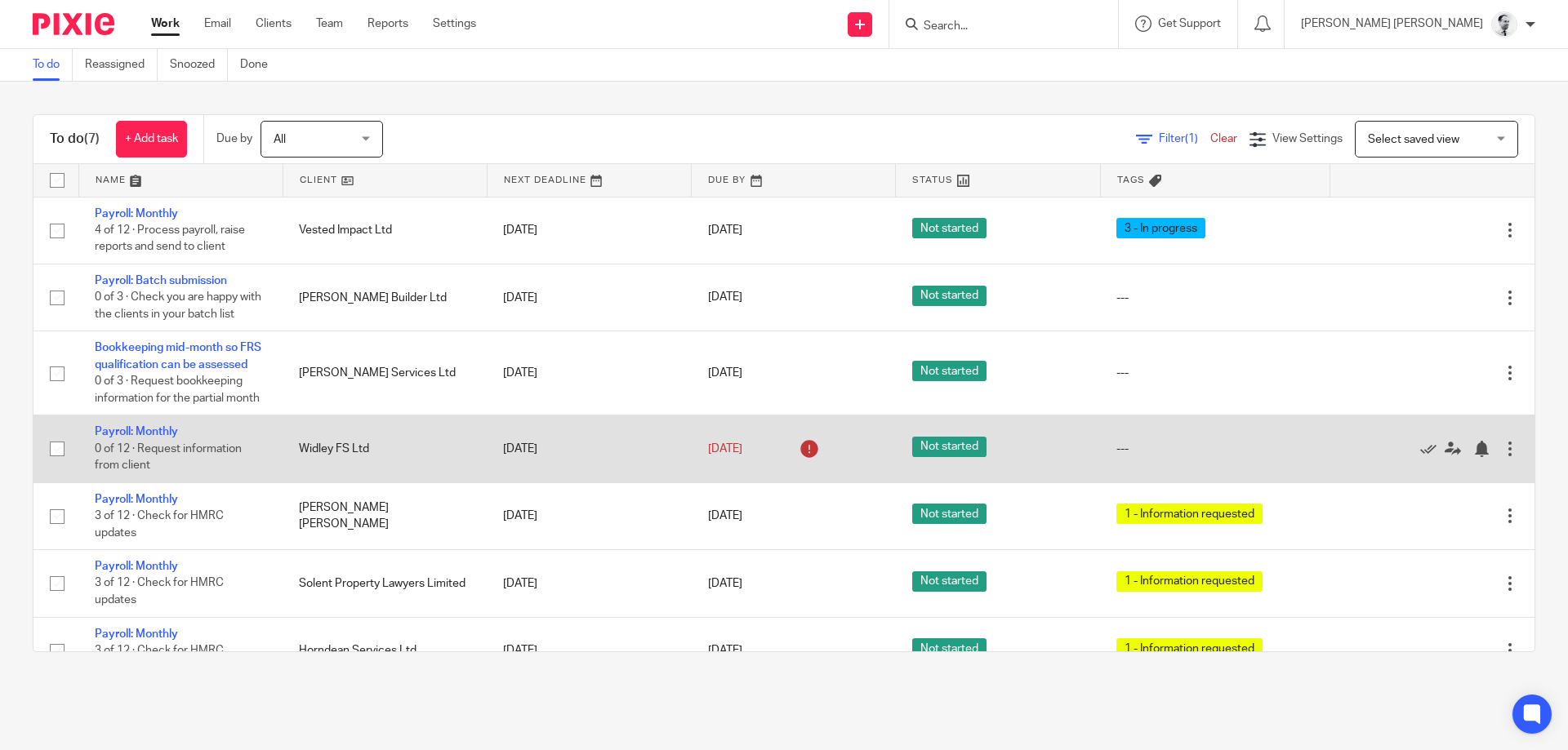
scroll to position [35, 0]
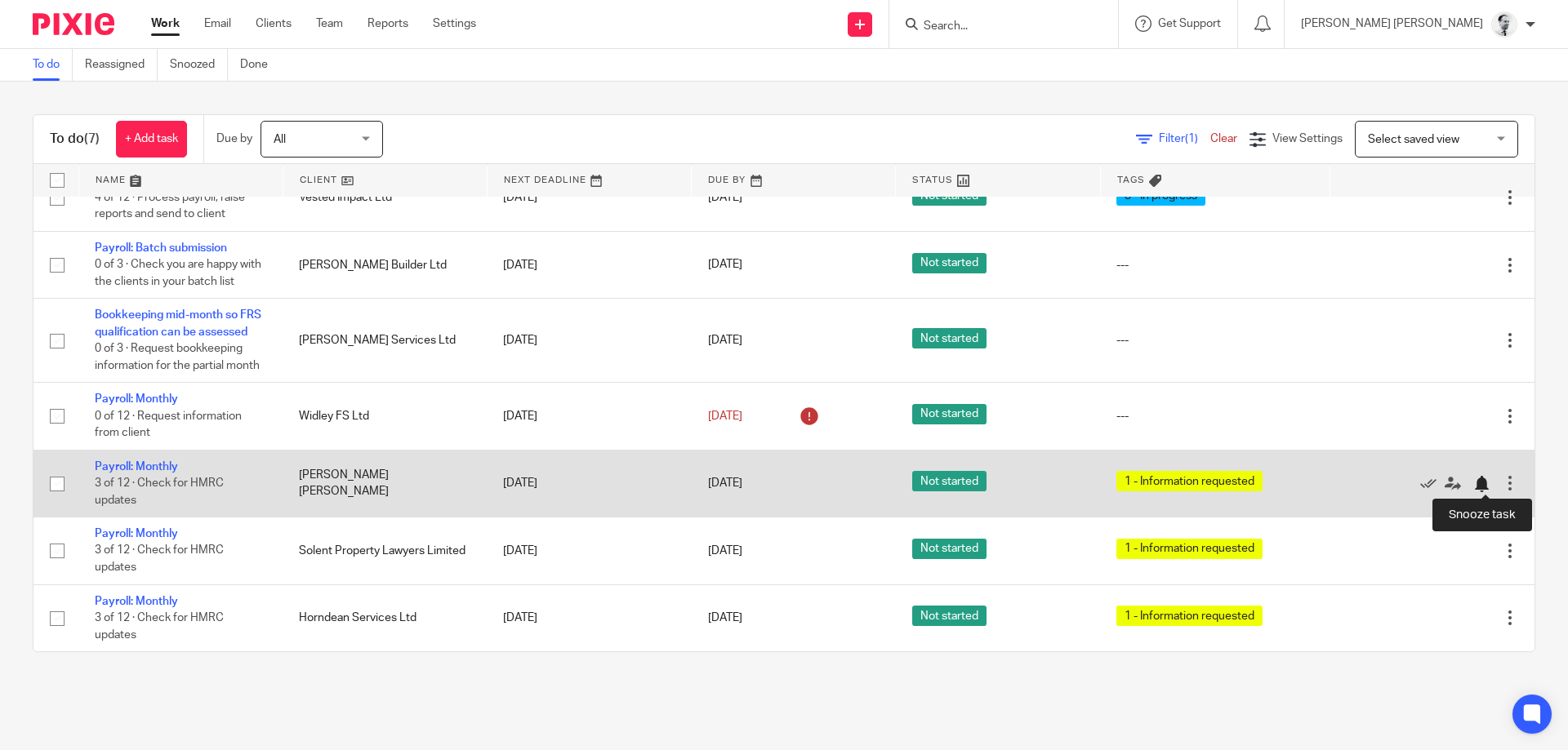
click at [1481, 480] on div at bounding box center [1482, 484] width 16 height 16
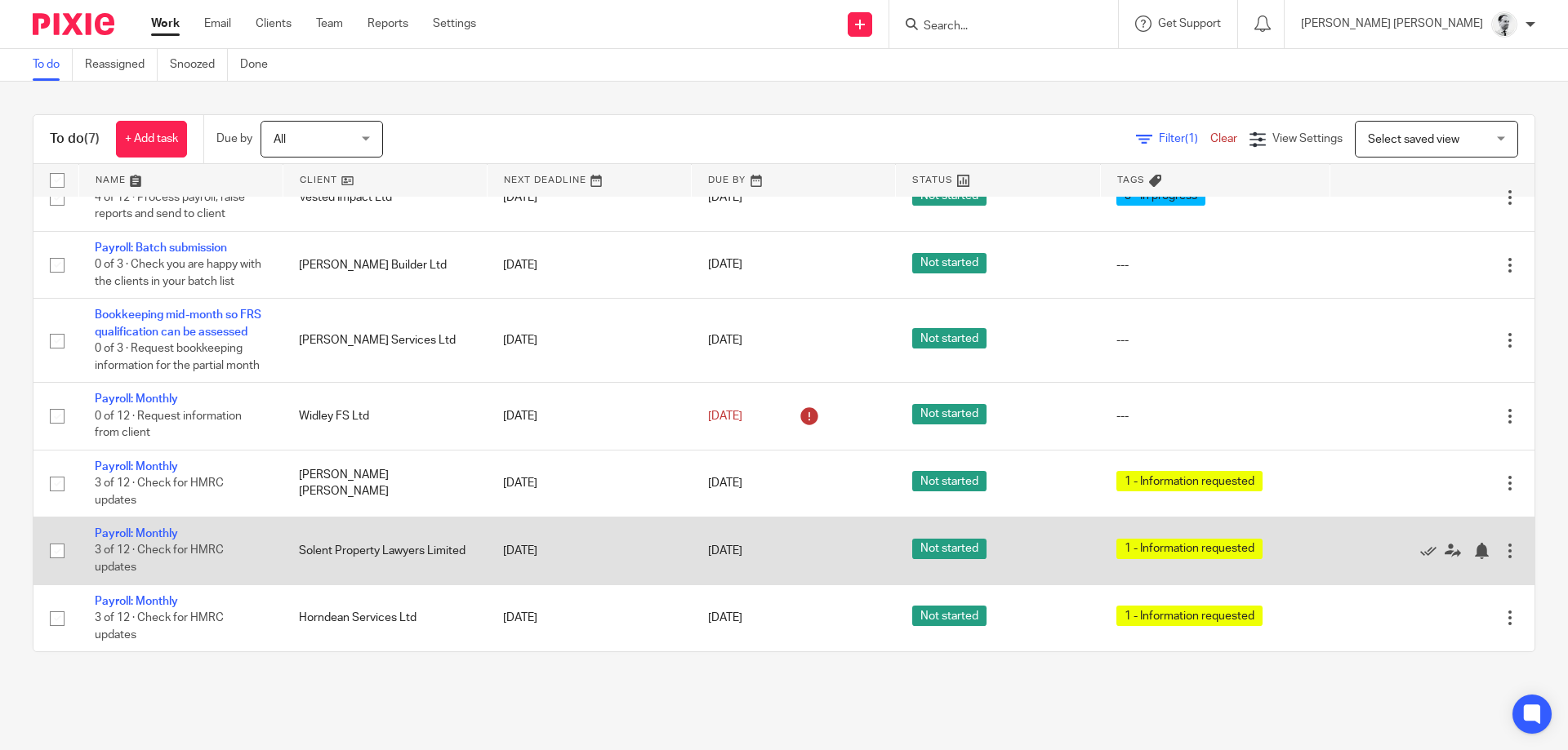
scroll to position [0, 0]
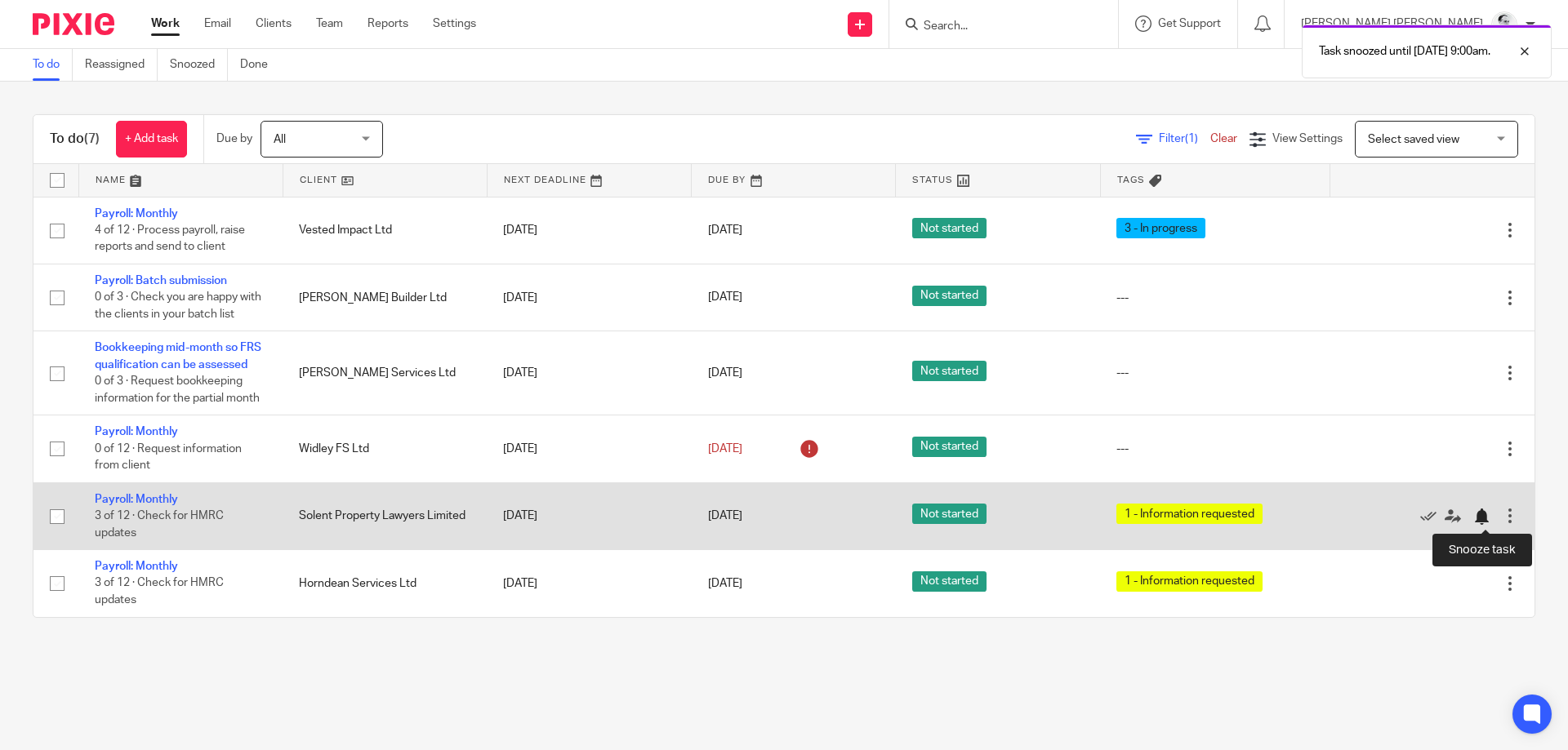
click at [1476, 515] on div at bounding box center [1482, 517] width 16 height 16
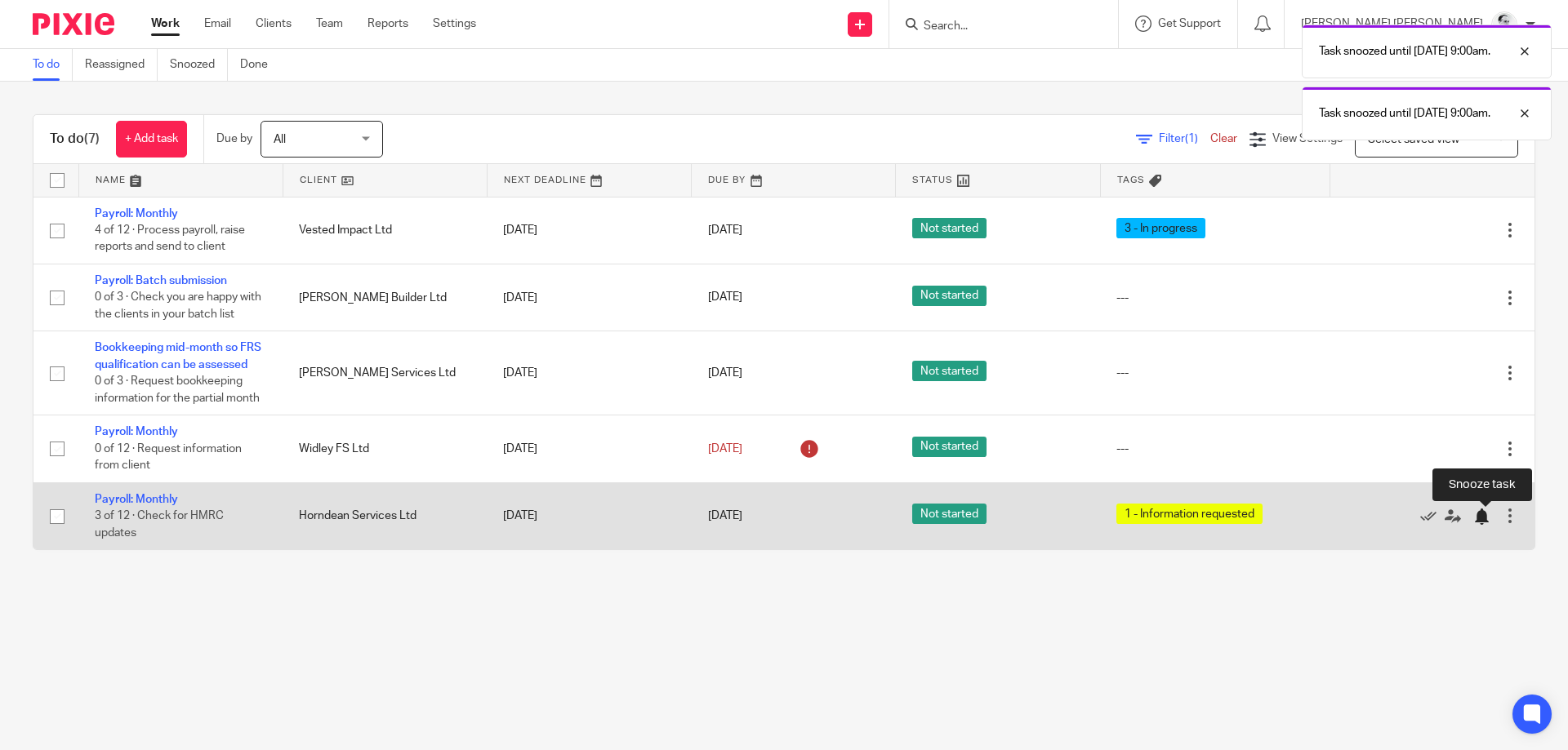
click at [1473, 514] on div at bounding box center [1482, 517] width 16 height 16
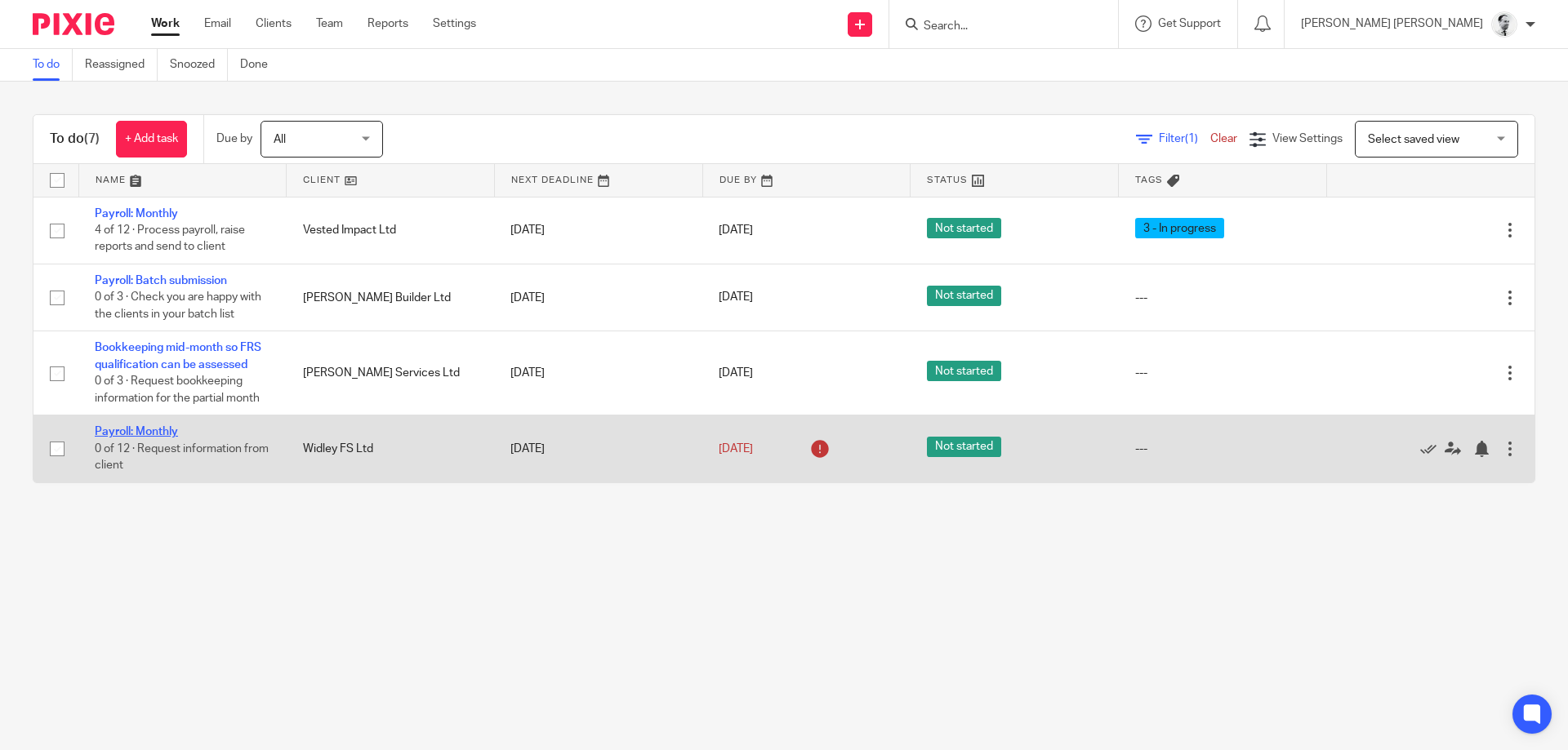
click at [148, 429] on link "Payroll: Monthly" at bounding box center [136, 431] width 84 height 12
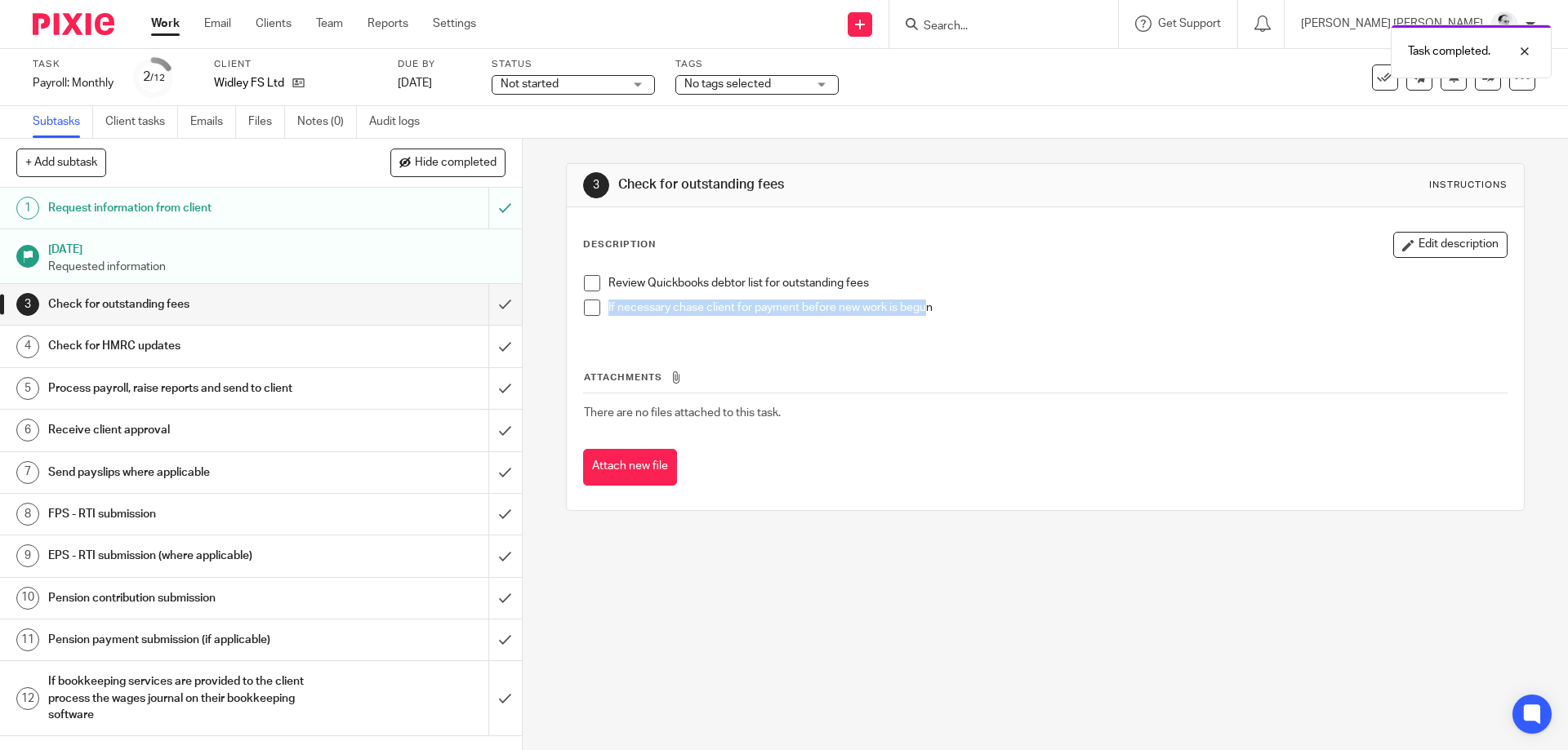
drag, startPoint x: 620, startPoint y: 285, endPoint x: 945, endPoint y: 303, distance: 325.5
click at [945, 303] on ul "Review Quickbooks debtor list for outstanding fees If necessary chase client fo…" at bounding box center [1045, 300] width 922 height 49
click at [899, 288] on p "Review Quickbooks debtor list for outstanding fees" at bounding box center [1057, 284] width 898 height 16
drag, startPoint x: 748, startPoint y: 276, endPoint x: 720, endPoint y: 276, distance: 28.0
click at [720, 276] on p "Review Quickbooks debtor list for outstanding fees" at bounding box center [1057, 284] width 898 height 16
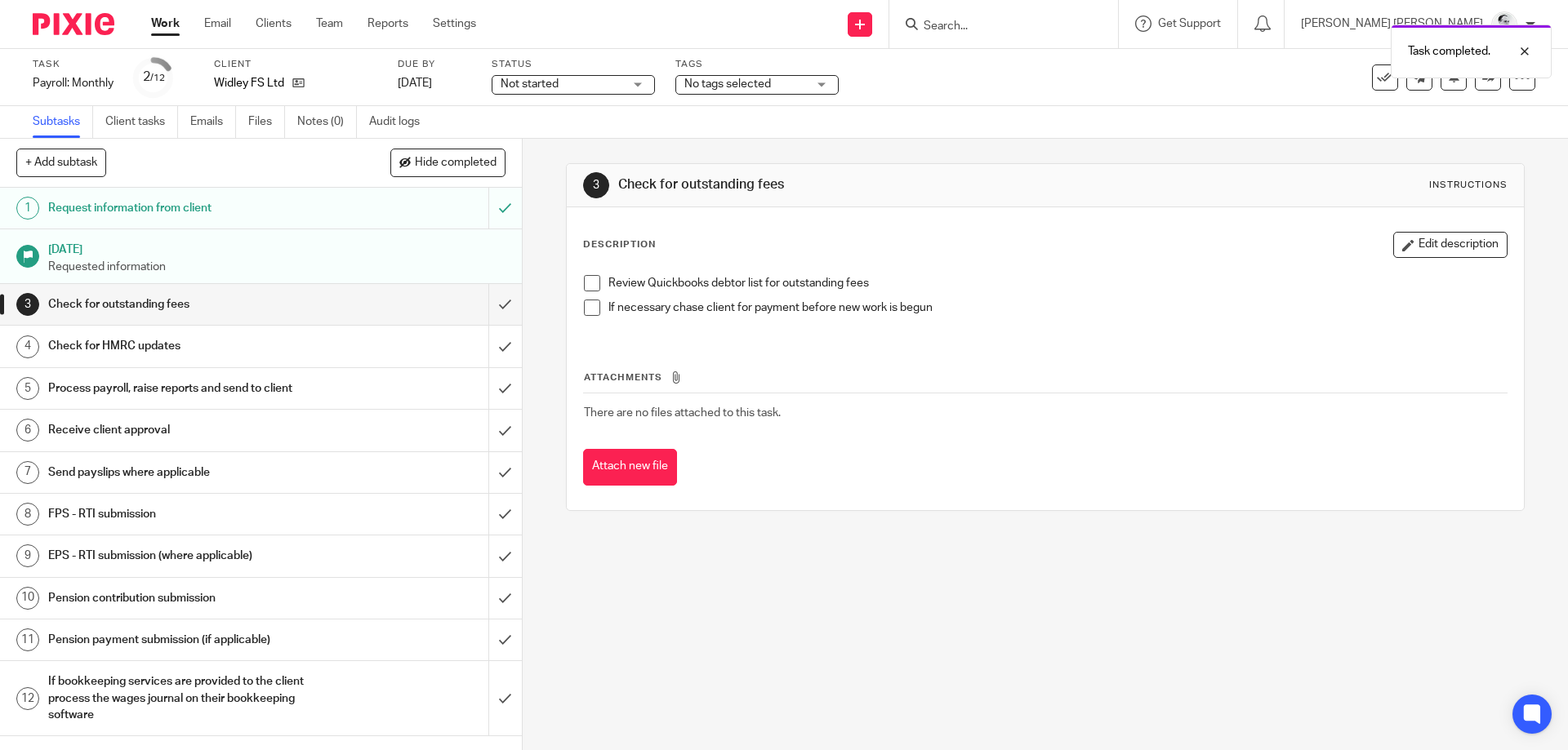
click at [720, 276] on p "Review Quickbooks debtor list for outstanding fees" at bounding box center [1057, 284] width 898 height 16
drag, startPoint x: 746, startPoint y: 279, endPoint x: 917, endPoint y: 280, distance: 171.0
click at [884, 280] on p "Review Quickbooks debtor list for outstanding fees" at bounding box center [1057, 284] width 898 height 16
click at [917, 280] on p "Review Quickbooks debtor list for outstanding fees" at bounding box center [1057, 284] width 898 height 16
click at [725, 276] on p "Review Quickbooks debtor list for outstanding fees" at bounding box center [1057, 284] width 898 height 16
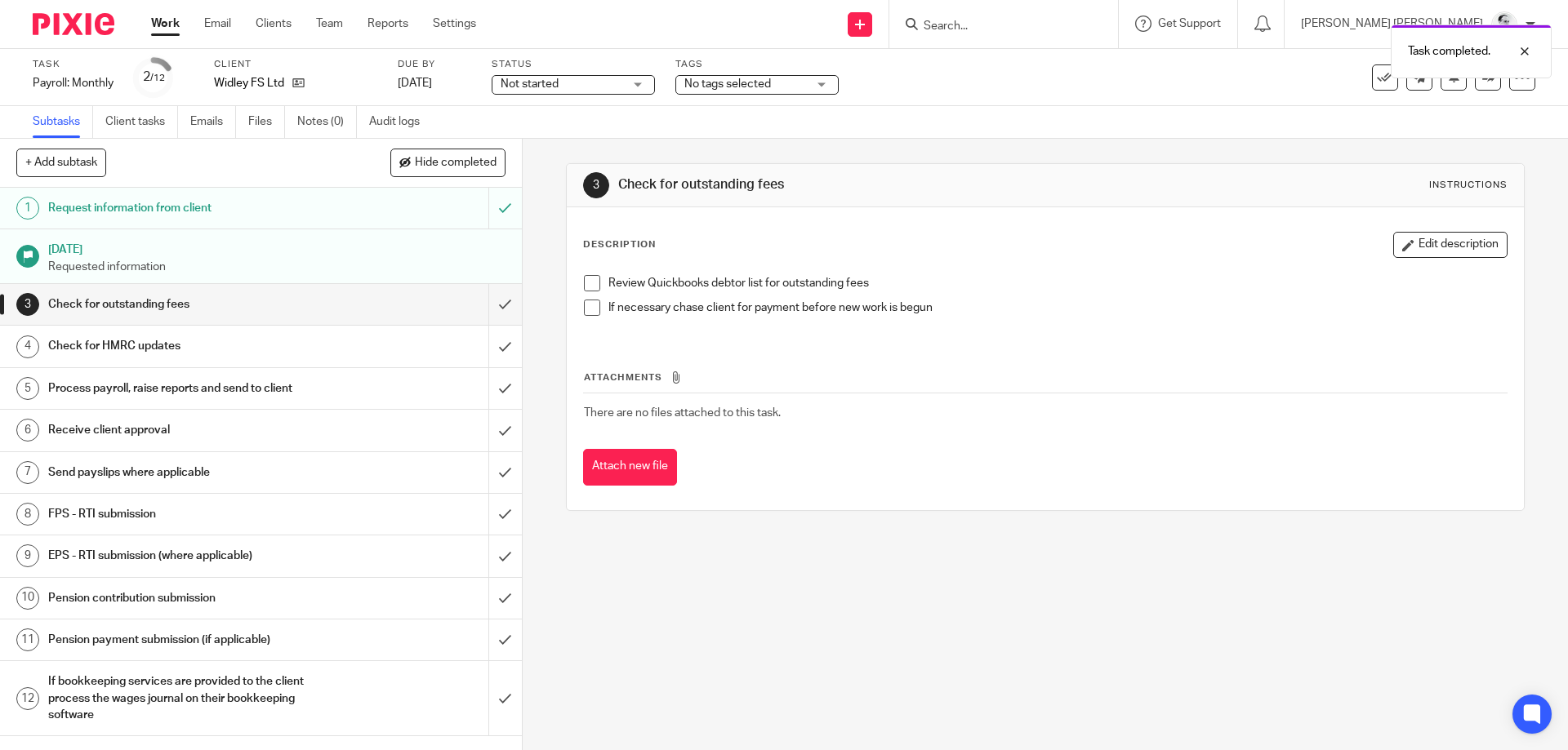
click at [710, 276] on p "Review Quickbooks debtor list for outstanding fees" at bounding box center [1057, 284] width 898 height 16
drag, startPoint x: 710, startPoint y: 276, endPoint x: 836, endPoint y: 281, distance: 126.1
click at [770, 278] on p "Review Quickbooks debtor list for outstanding fees" at bounding box center [1057, 284] width 898 height 16
click at [836, 281] on p "Review Quickbooks debtor list for outstanding fees" at bounding box center [1057, 284] width 898 height 16
click at [502, 299] on input "submit" at bounding box center [261, 304] width 522 height 41
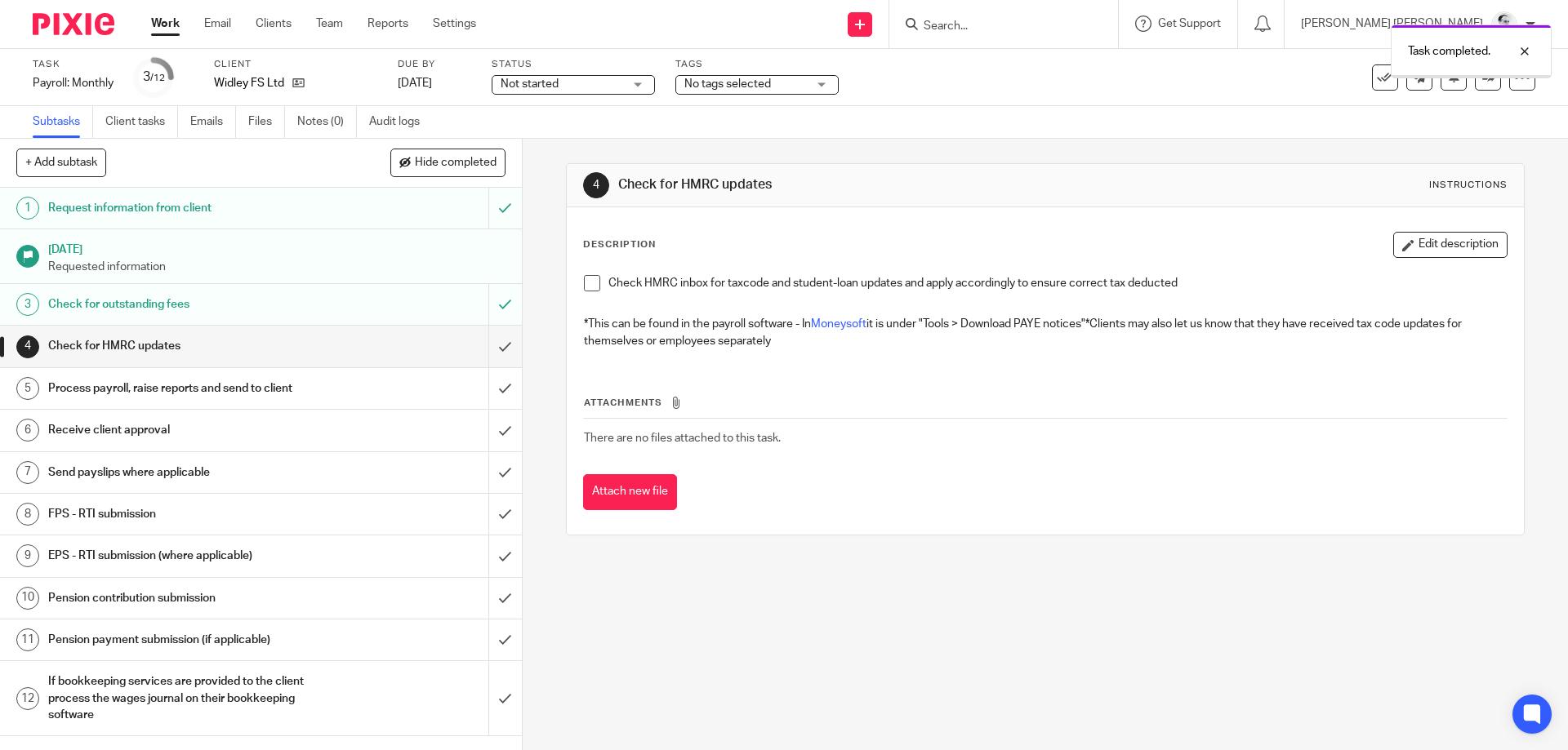
click at [827, 92] on div "No tags selected" at bounding box center [757, 85] width 163 height 20
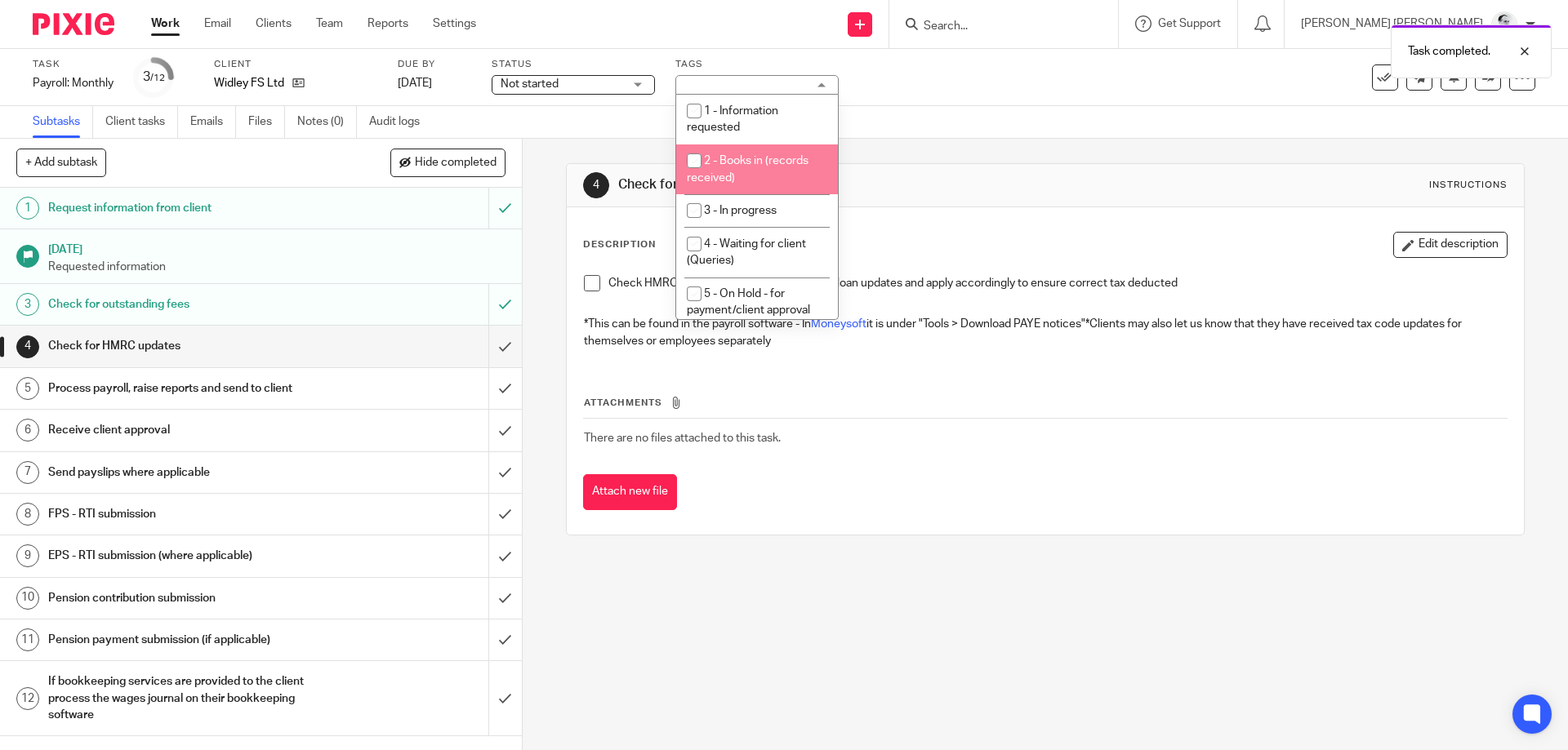
click at [767, 167] on li "2 - Books in (records received)" at bounding box center [757, 169] width 162 height 50
click at [762, 167] on li "2 - Books in (records received)" at bounding box center [757, 169] width 162 height 50
checkbox input "false"
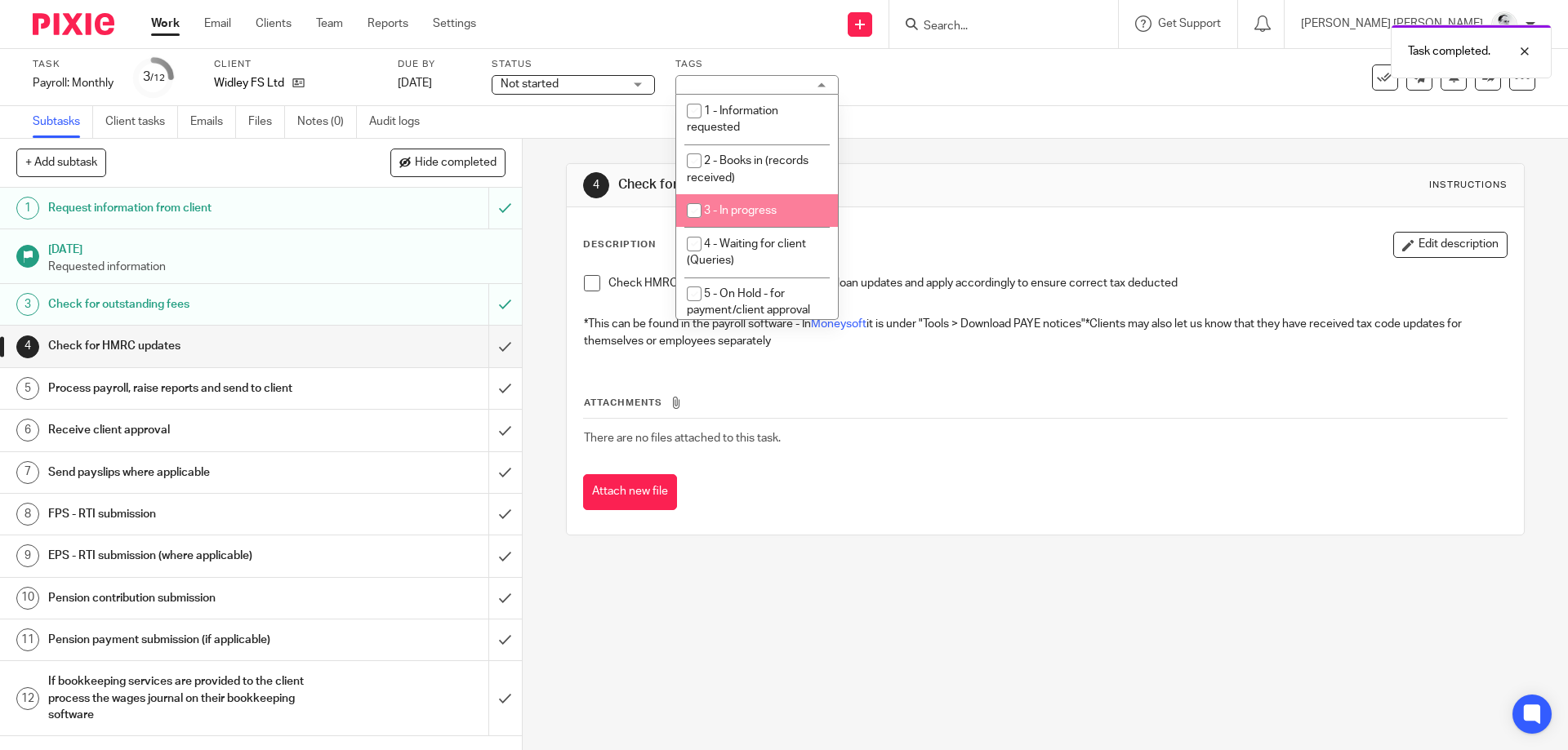
click at [766, 206] on span "3 - In progress" at bounding box center [740, 211] width 73 height 12
checkbox input "true"
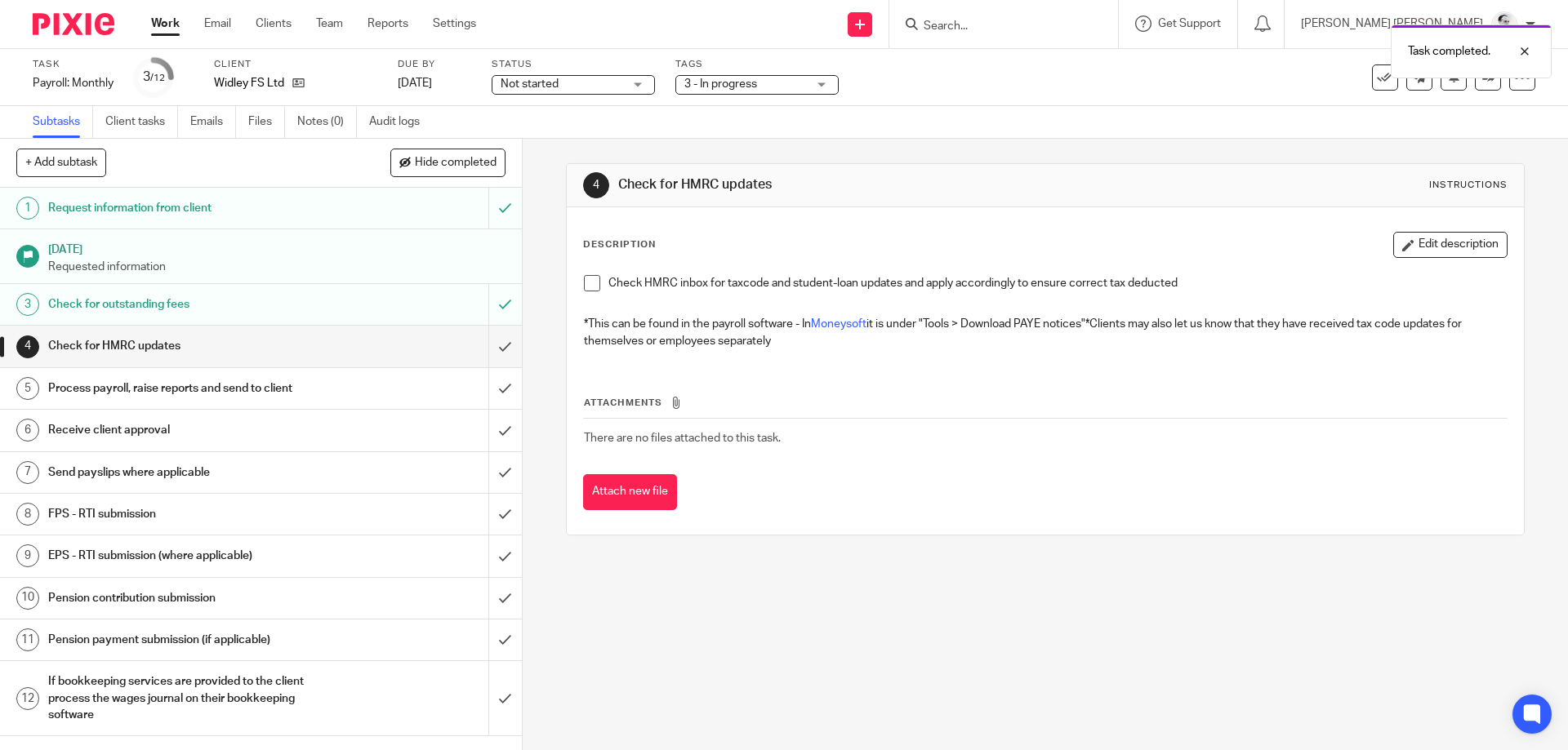
drag, startPoint x: 1000, startPoint y: 163, endPoint x: 483, endPoint y: 110, distance: 519.7
click at [998, 163] on div "4 Check for HMRC updates Instructions Description Edit description Check HMRC i…" at bounding box center [1045, 349] width 958 height 373
click at [174, 23] on link "Work" at bounding box center [166, 23] width 29 height 16
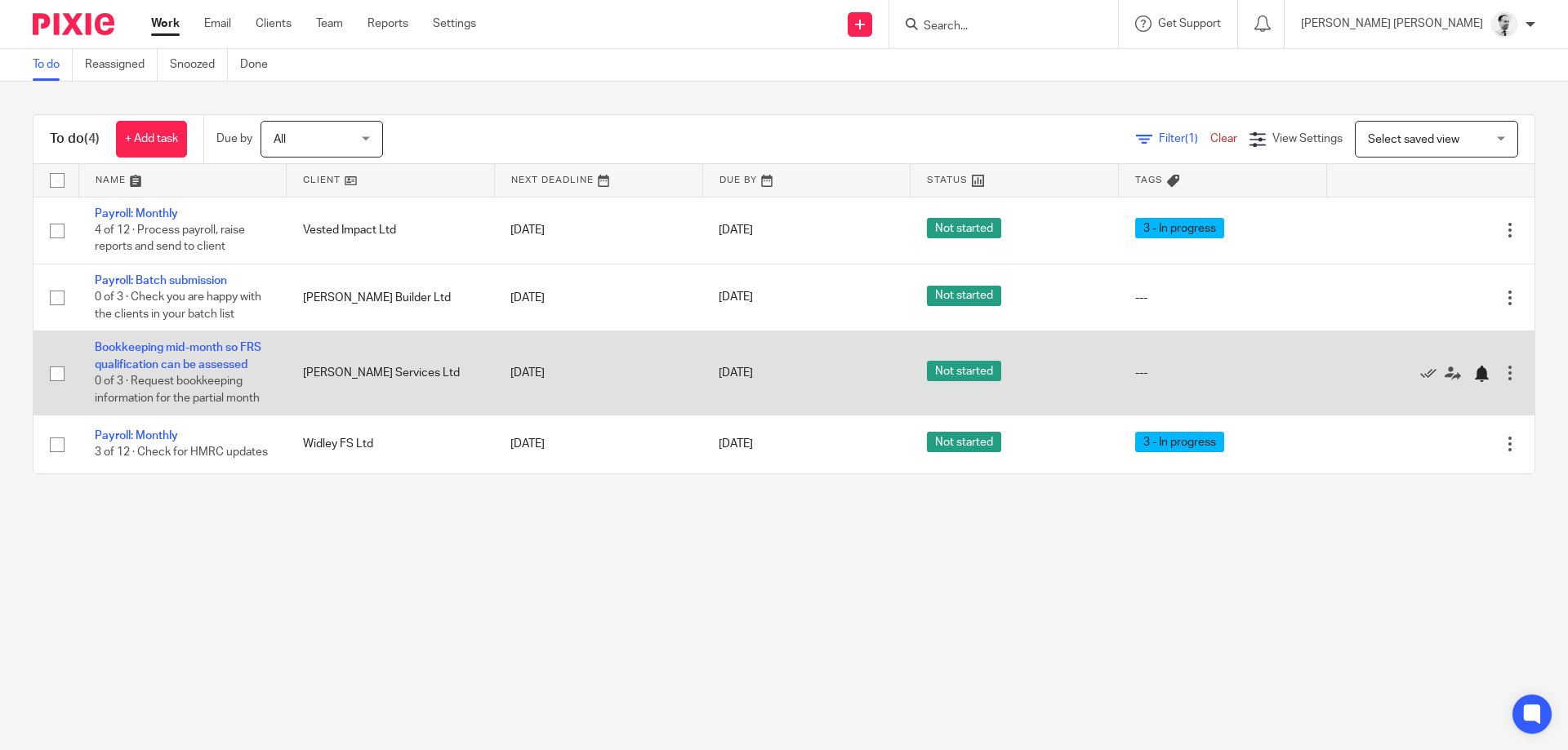
click at [1478, 374] on div at bounding box center [1482, 374] width 16 height 16
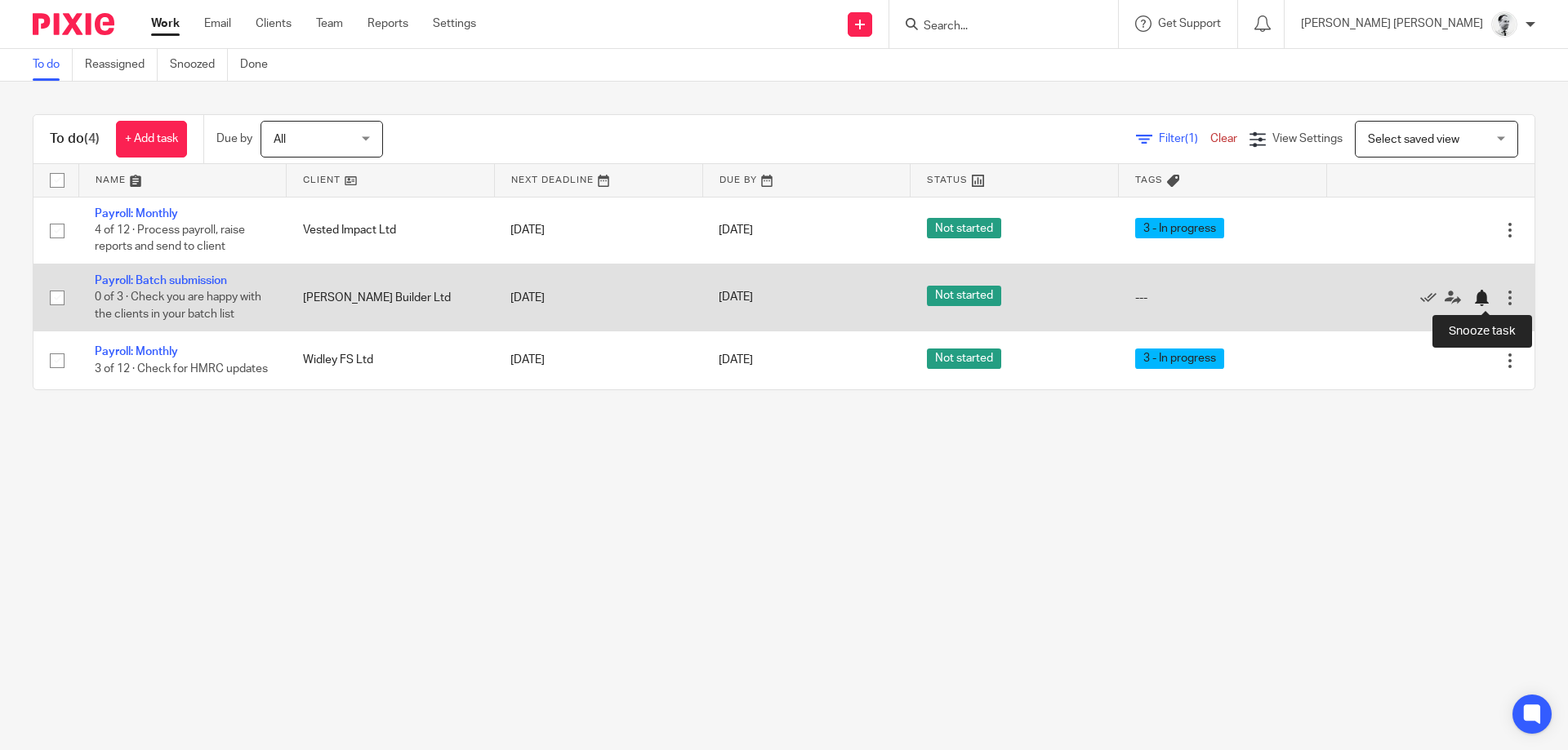
click at [1485, 293] on div at bounding box center [1482, 298] width 16 height 16
